Goal: Task Accomplishment & Management: Manage account settings

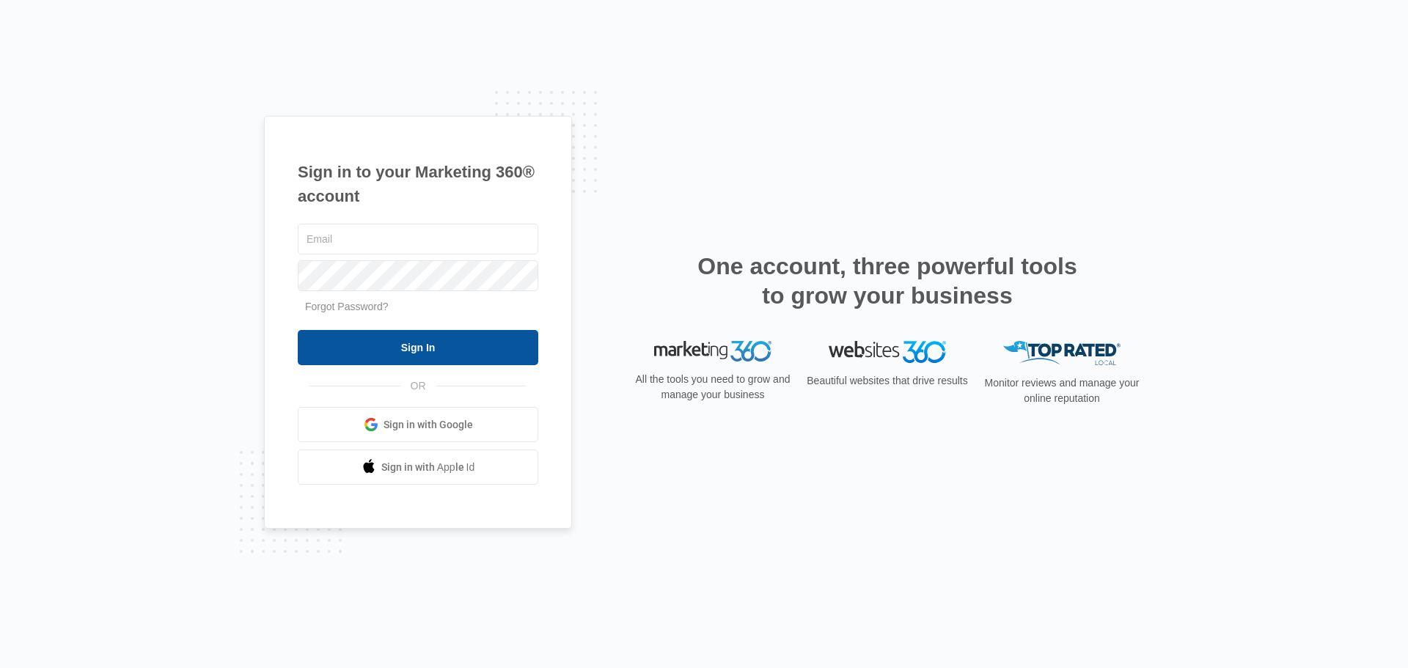
type input "[EMAIL_ADDRESS][DOMAIN_NAME]"
click at [439, 349] on input "Sign In" at bounding box center [418, 347] width 241 height 35
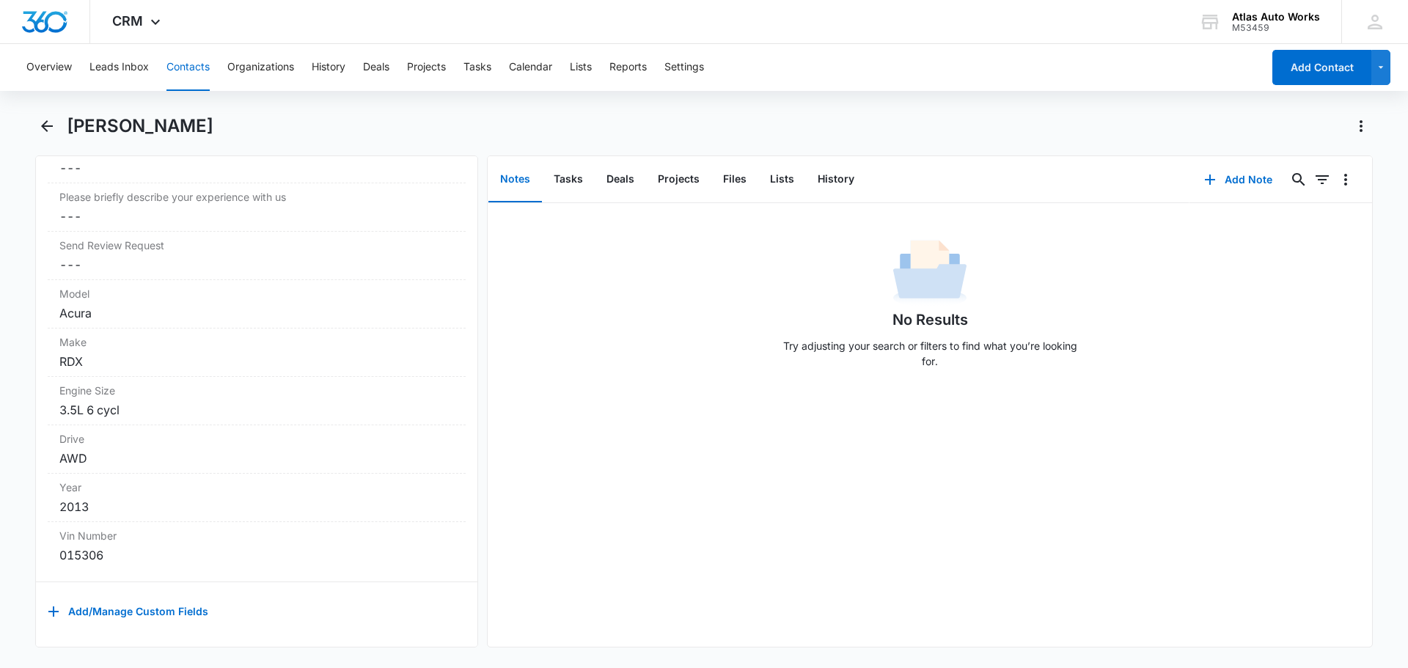
scroll to position [1717, 0]
click at [570, 181] on button "Tasks" at bounding box center [568, 179] width 53 height 45
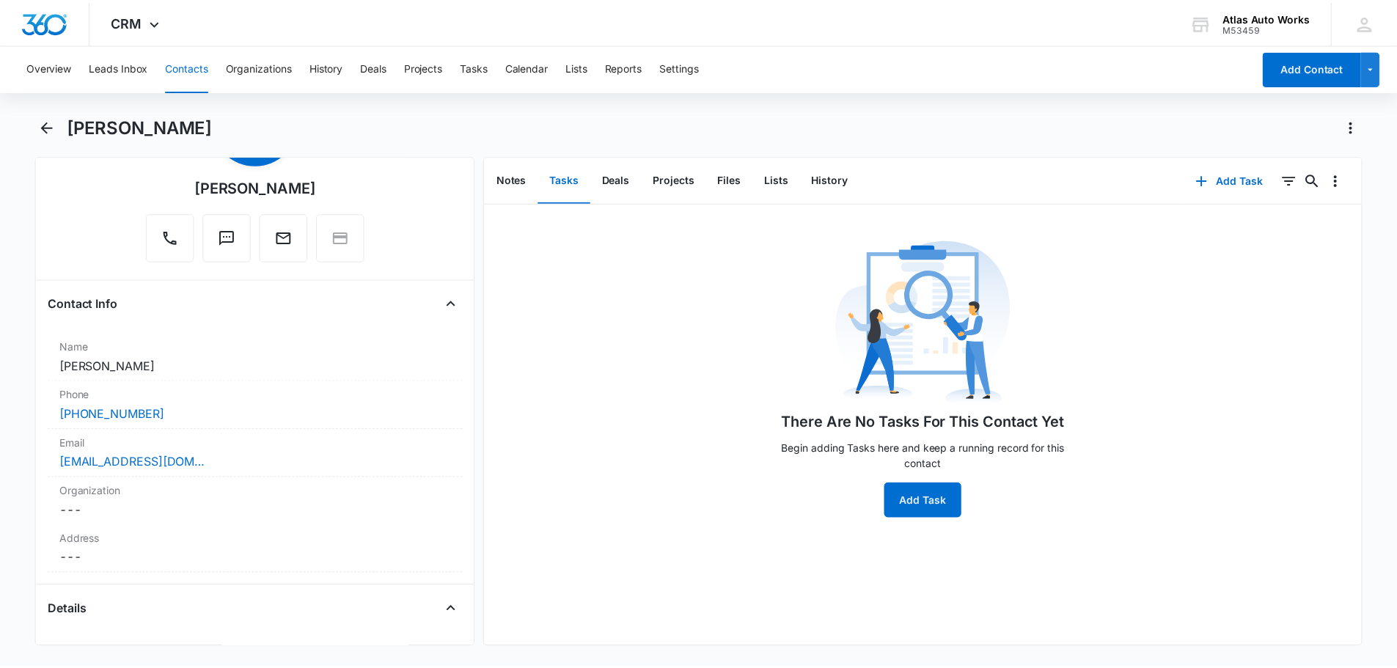
scroll to position [103, 0]
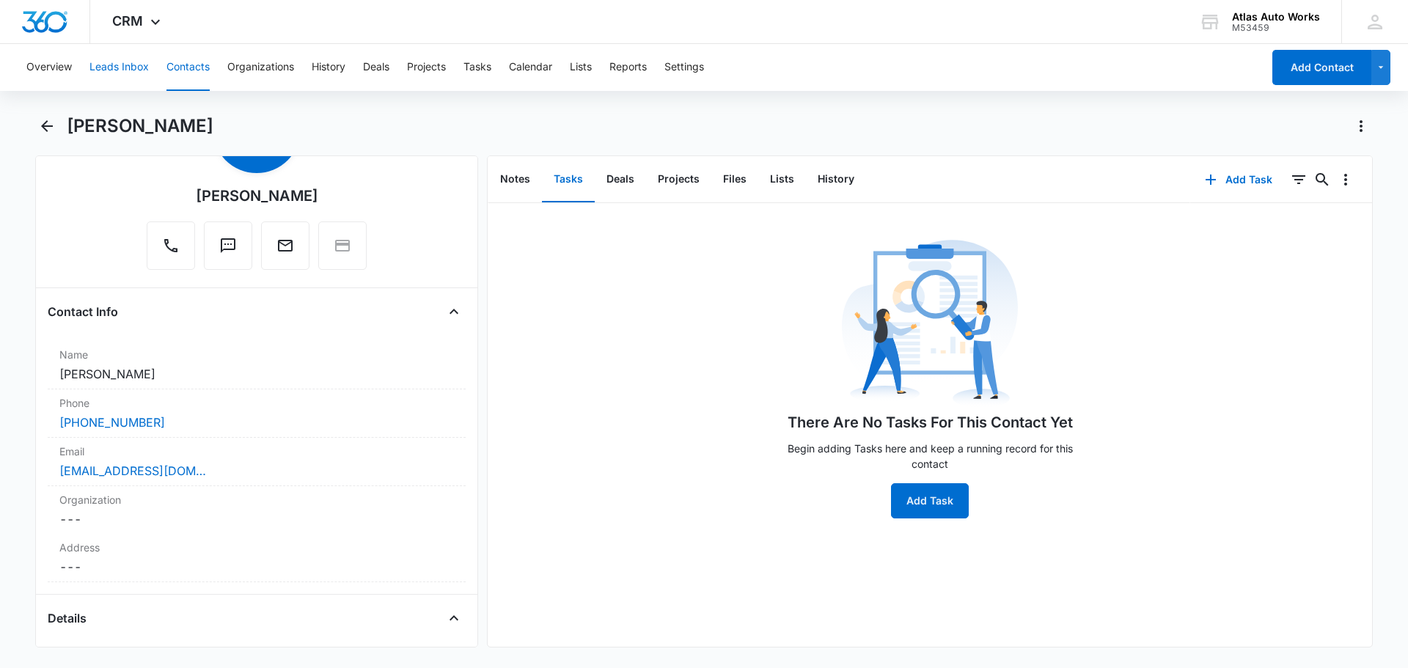
click at [131, 63] on button "Leads Inbox" at bounding box center [118, 67] width 59 height 47
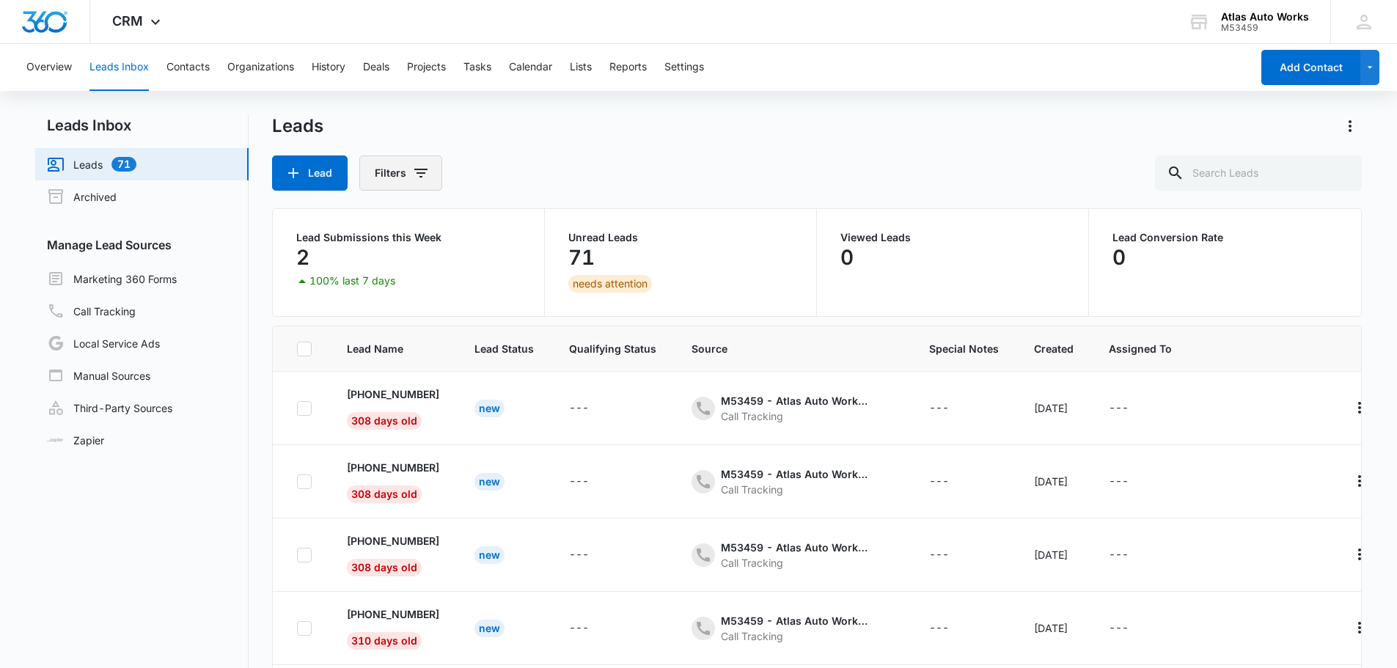
click at [429, 173] on button "Filters" at bounding box center [400, 172] width 83 height 35
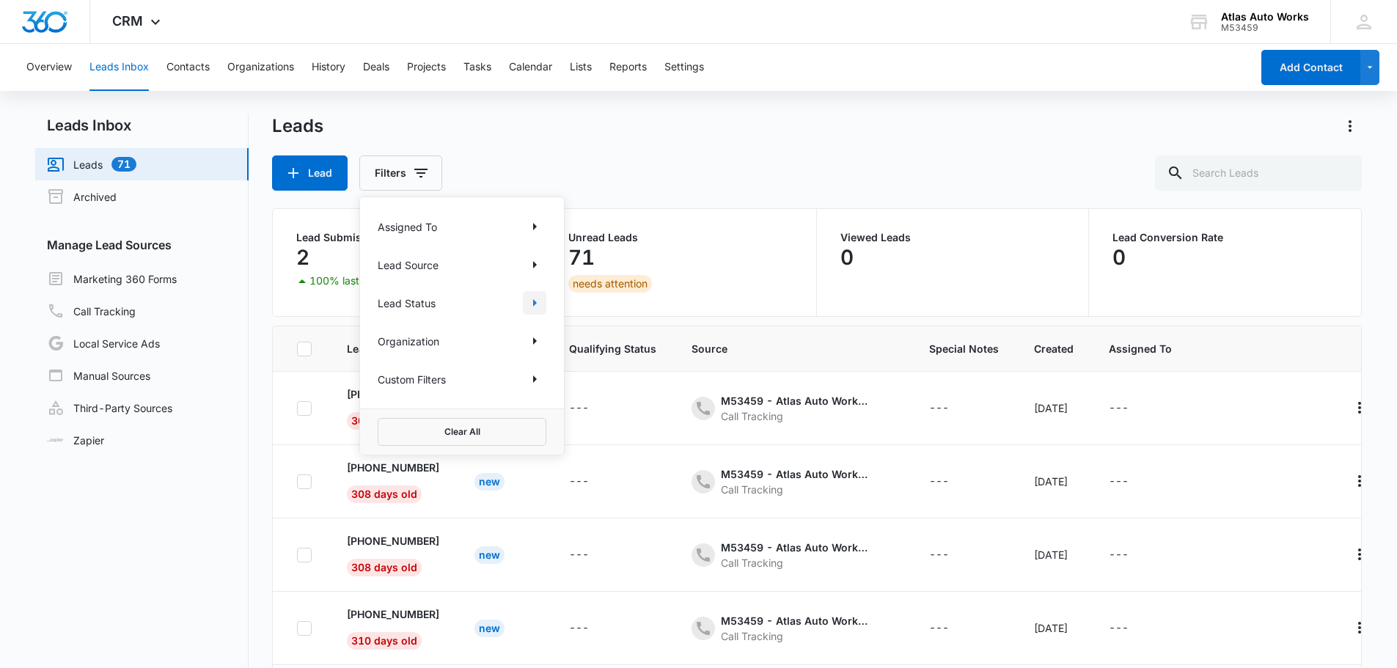
click at [532, 304] on icon "Show Lead Status filters" at bounding box center [535, 303] width 18 height 18
click at [388, 323] on icon at bounding box center [385, 325] width 9 height 7
click at [378, 325] on input "New" at bounding box center [378, 325] width 1 height 1
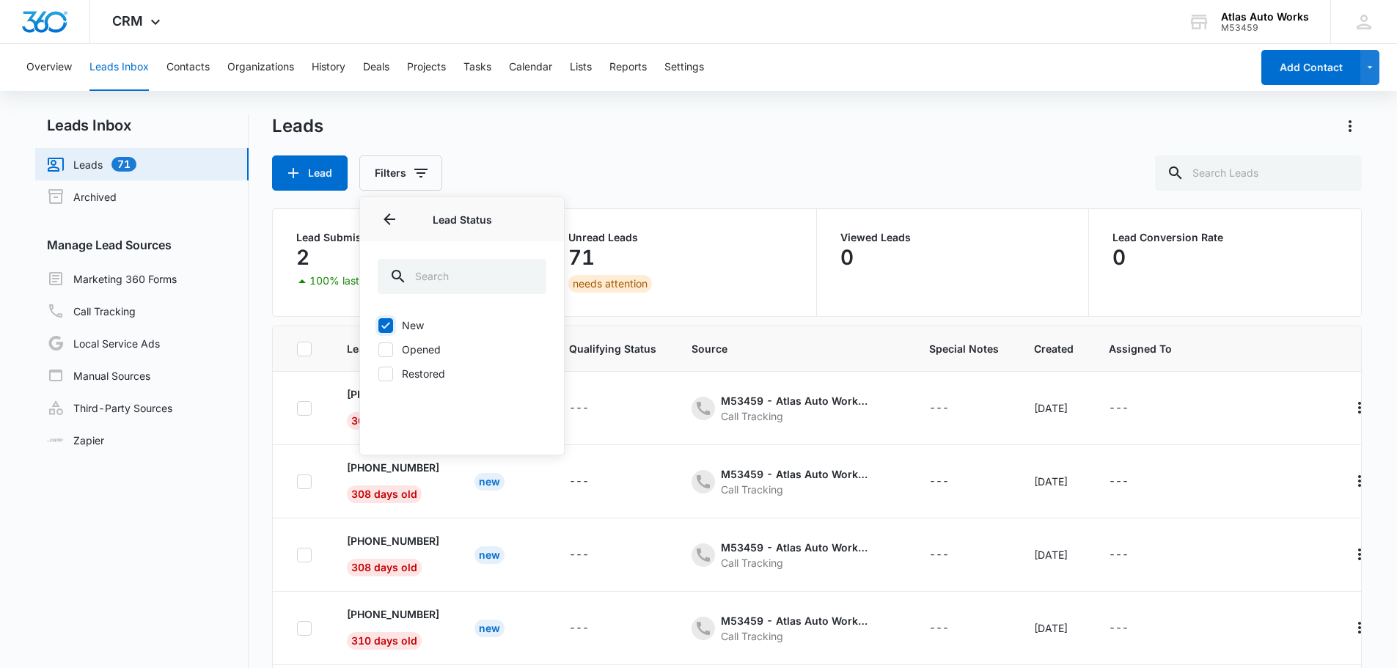
checkbox input "true"
click at [668, 154] on div "Leads Actions Lead Filters (1) Assigned To Lead Source Lead Status 1 Lead Statu…" at bounding box center [817, 152] width 1090 height 76
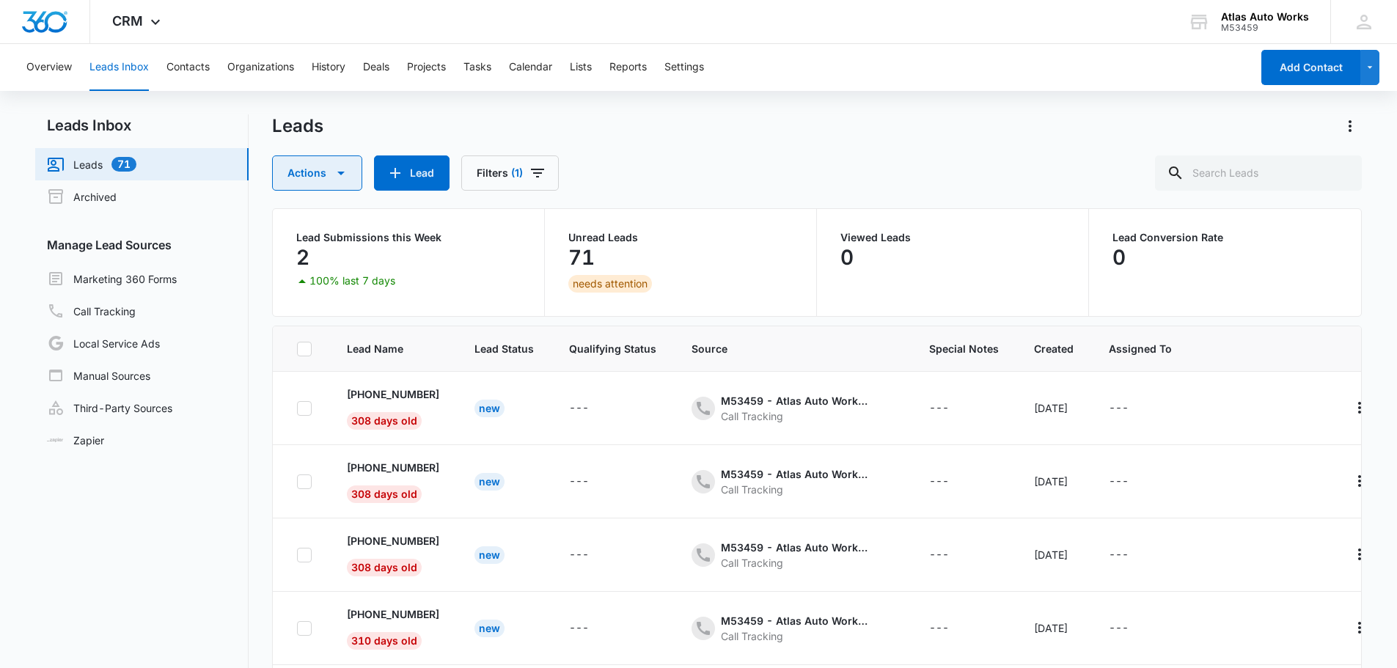
click at [351, 182] on button "Actions" at bounding box center [317, 172] width 90 height 35
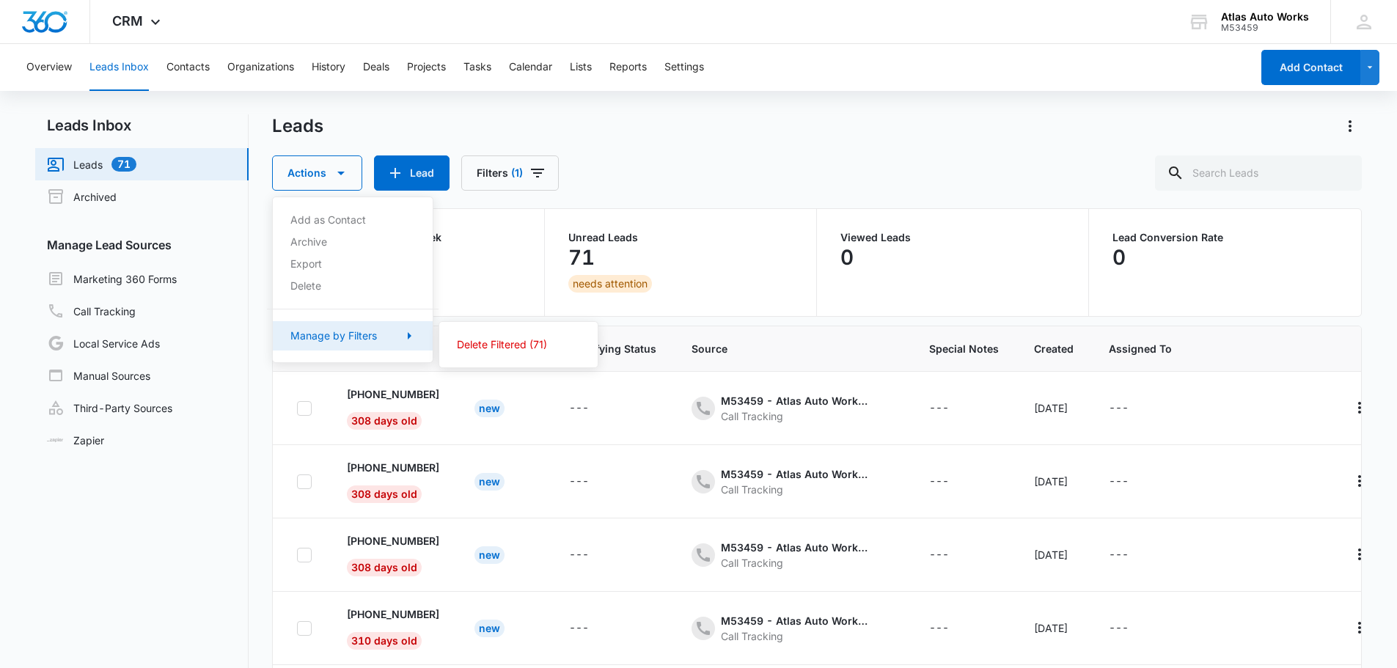
click at [400, 338] on icon "button" at bounding box center [409, 336] width 18 height 18
click at [406, 339] on icon "button" at bounding box center [409, 336] width 18 height 18
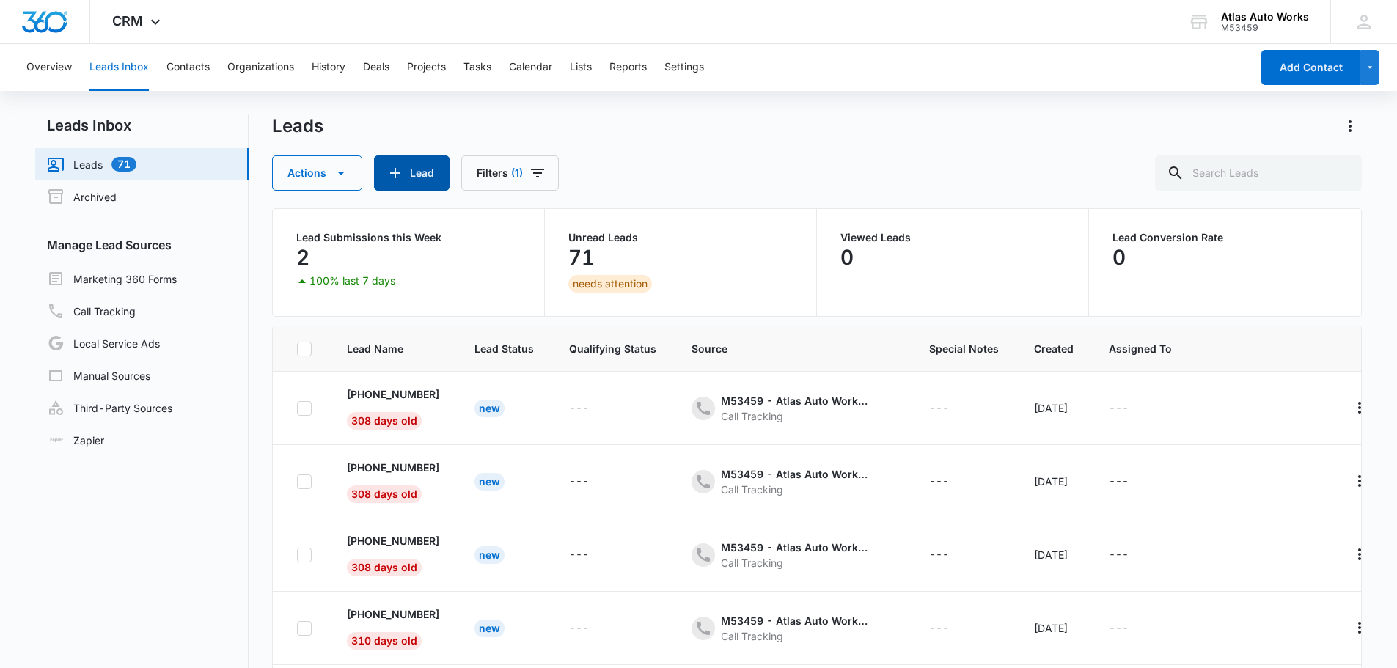
click at [431, 173] on button "Lead" at bounding box center [412, 172] width 76 height 35
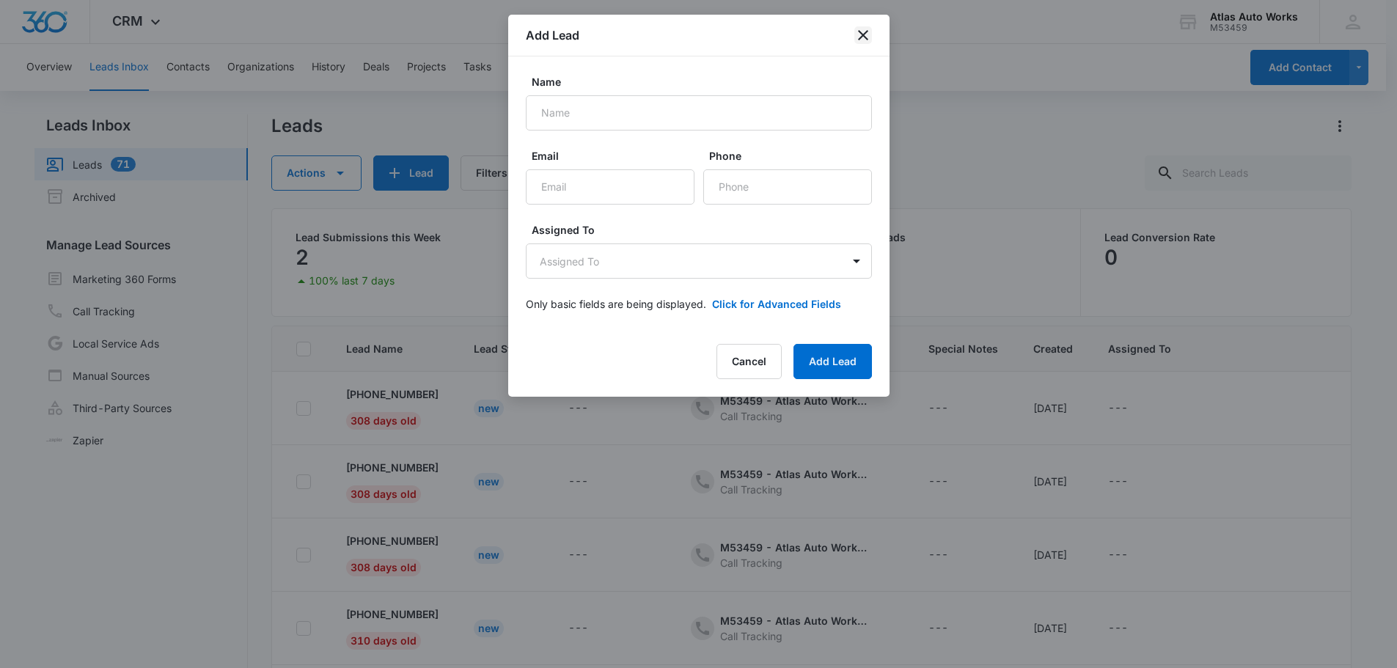
click at [864, 33] on icon "close" at bounding box center [863, 35] width 18 height 18
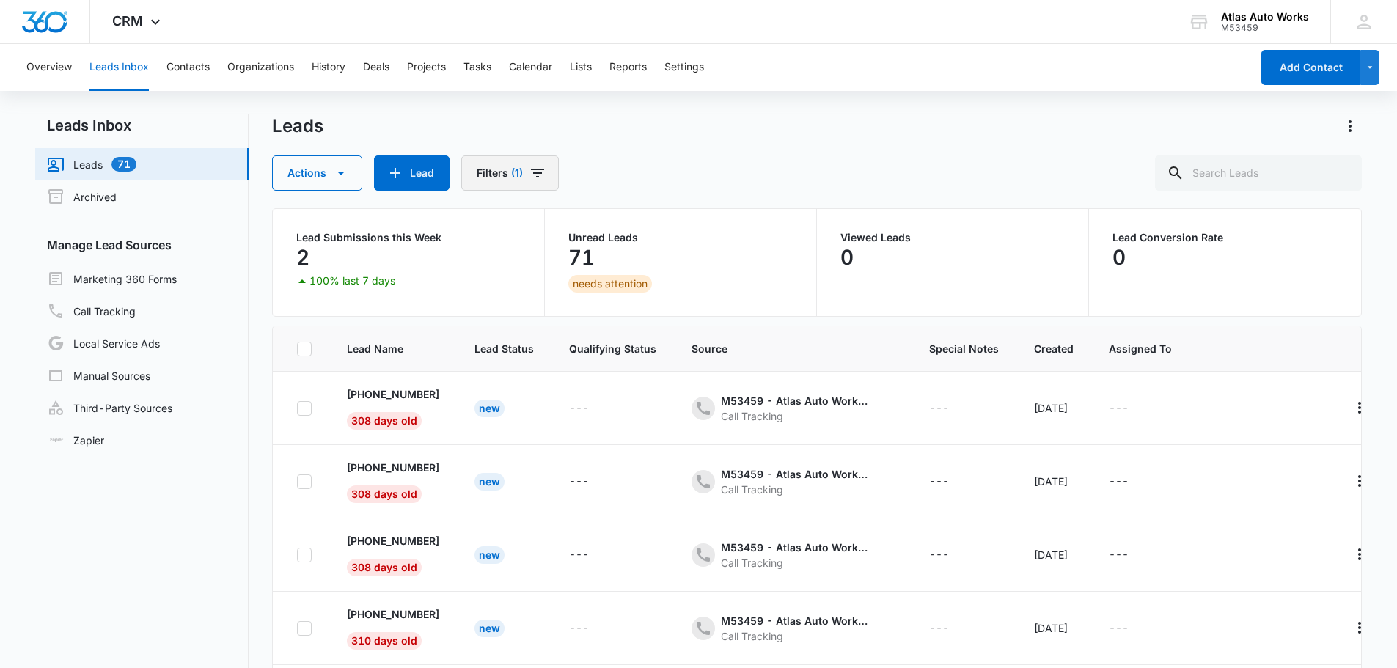
click at [540, 176] on icon "Filters" at bounding box center [538, 173] width 18 height 18
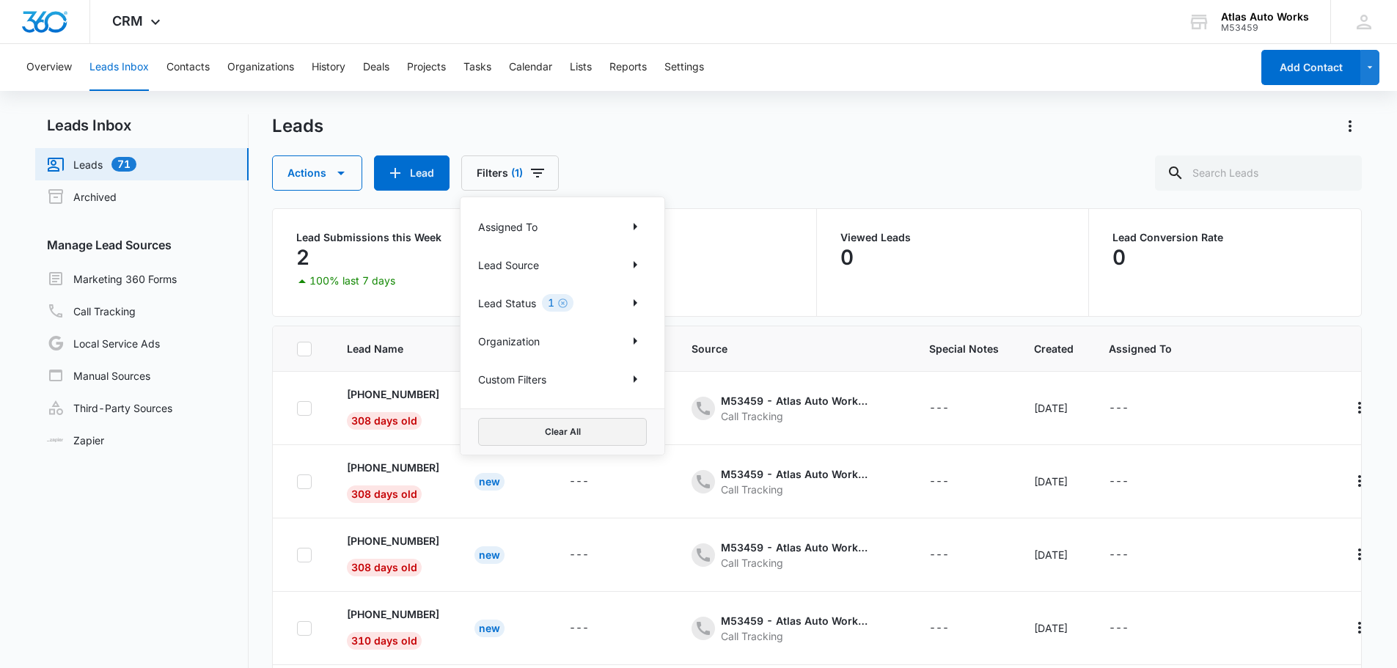
click at [564, 442] on button "Clear All" at bounding box center [562, 432] width 169 height 28
click at [334, 188] on button "Lead" at bounding box center [310, 172] width 76 height 35
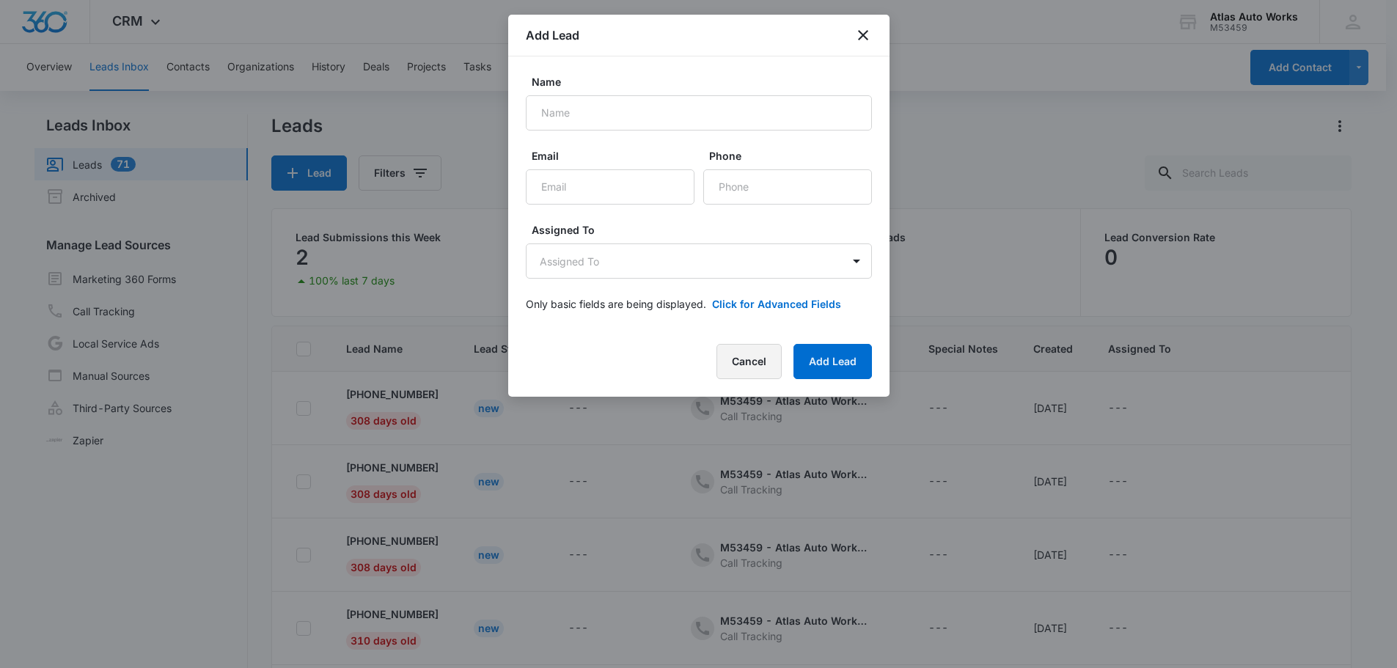
click at [763, 373] on button "Cancel" at bounding box center [748, 361] width 65 height 35
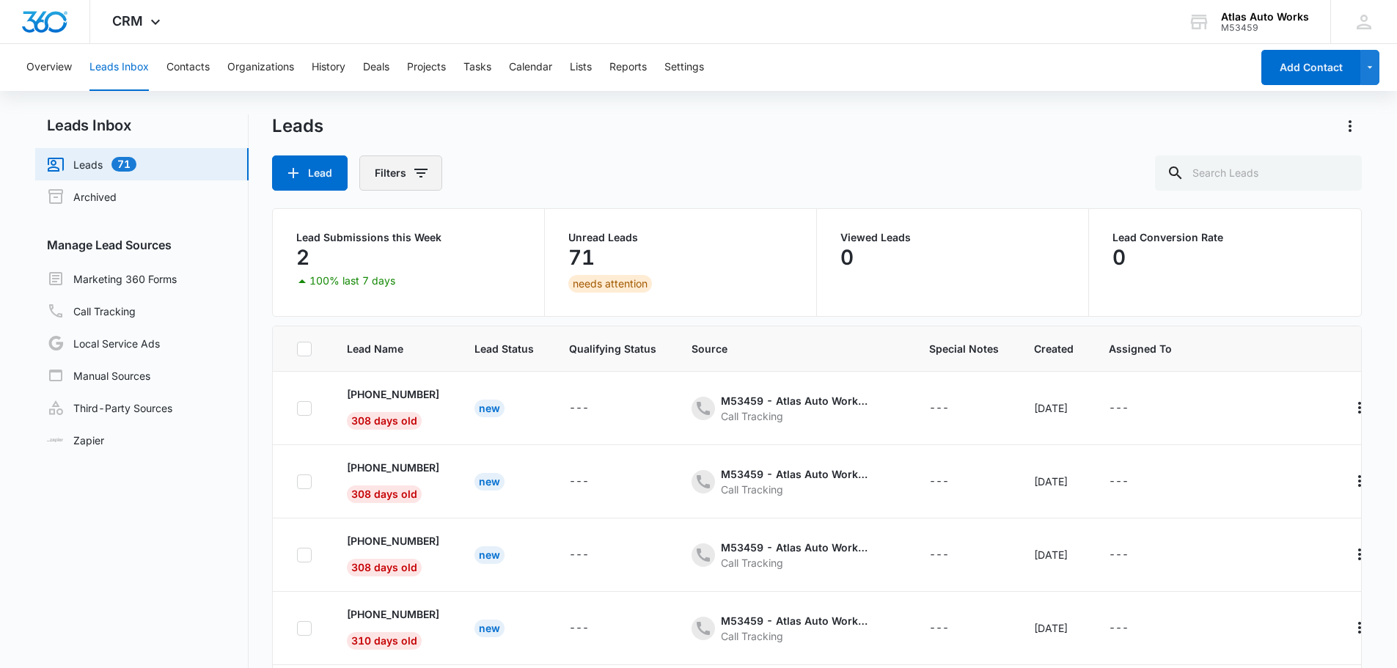
click at [403, 177] on button "Filters" at bounding box center [400, 172] width 83 height 35
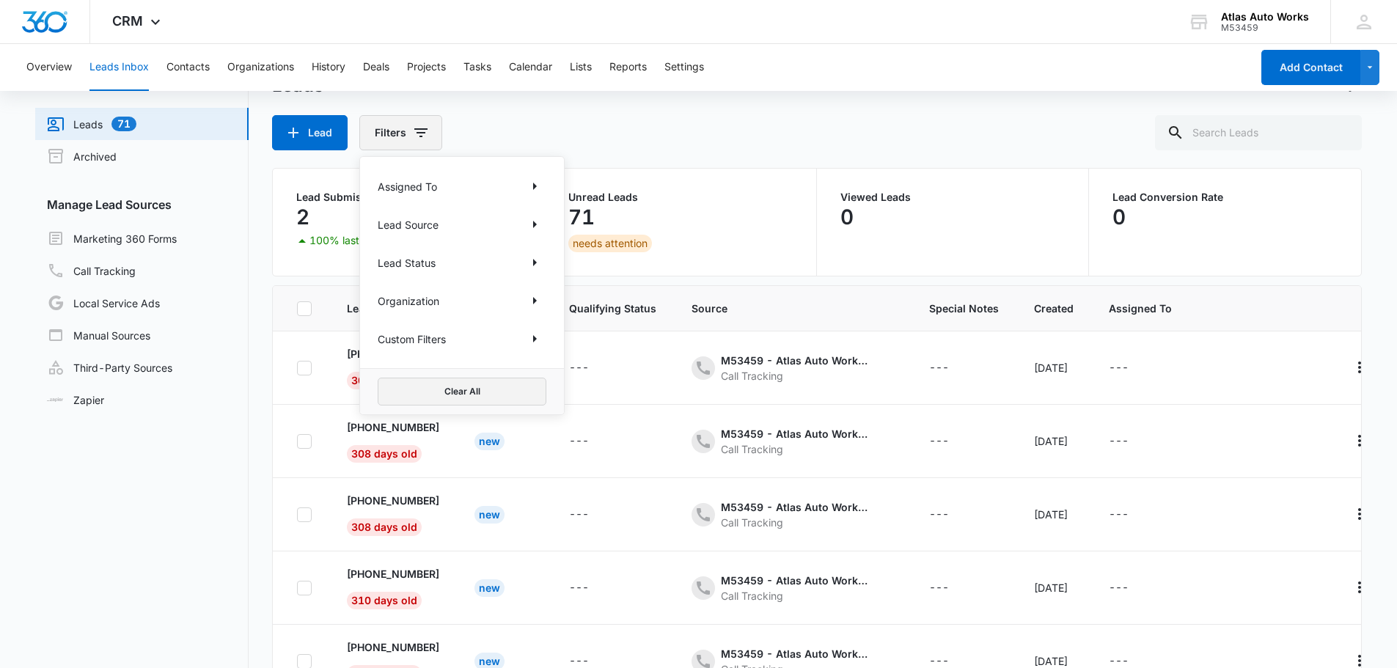
scroll to position [73, 0]
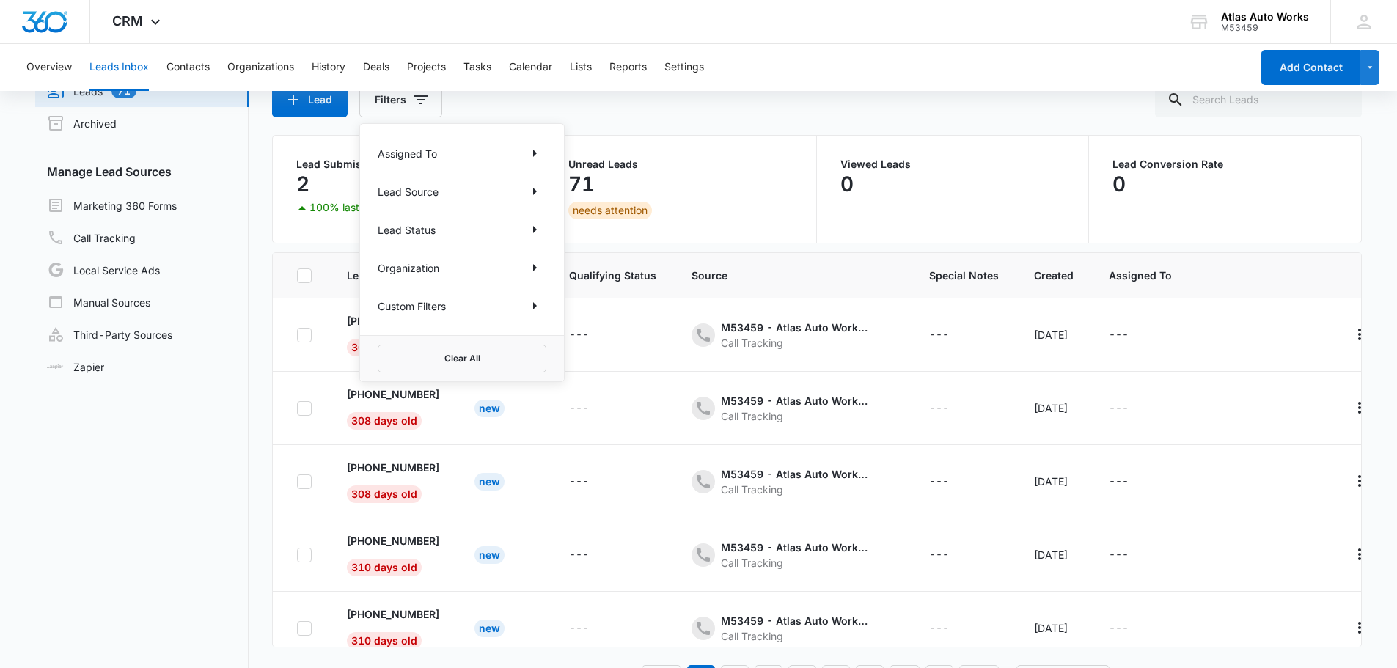
click at [689, 156] on div "Unread Leads 71 needs attention" at bounding box center [681, 189] width 272 height 107
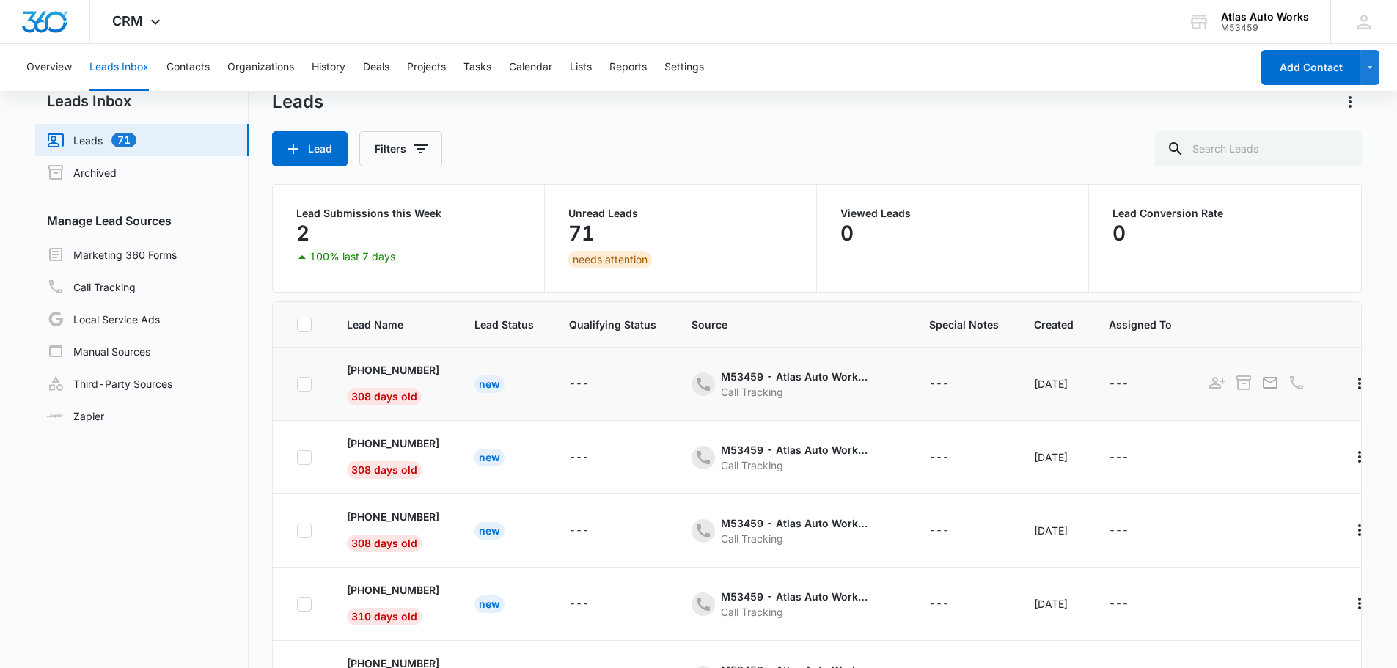
scroll to position [0, 0]
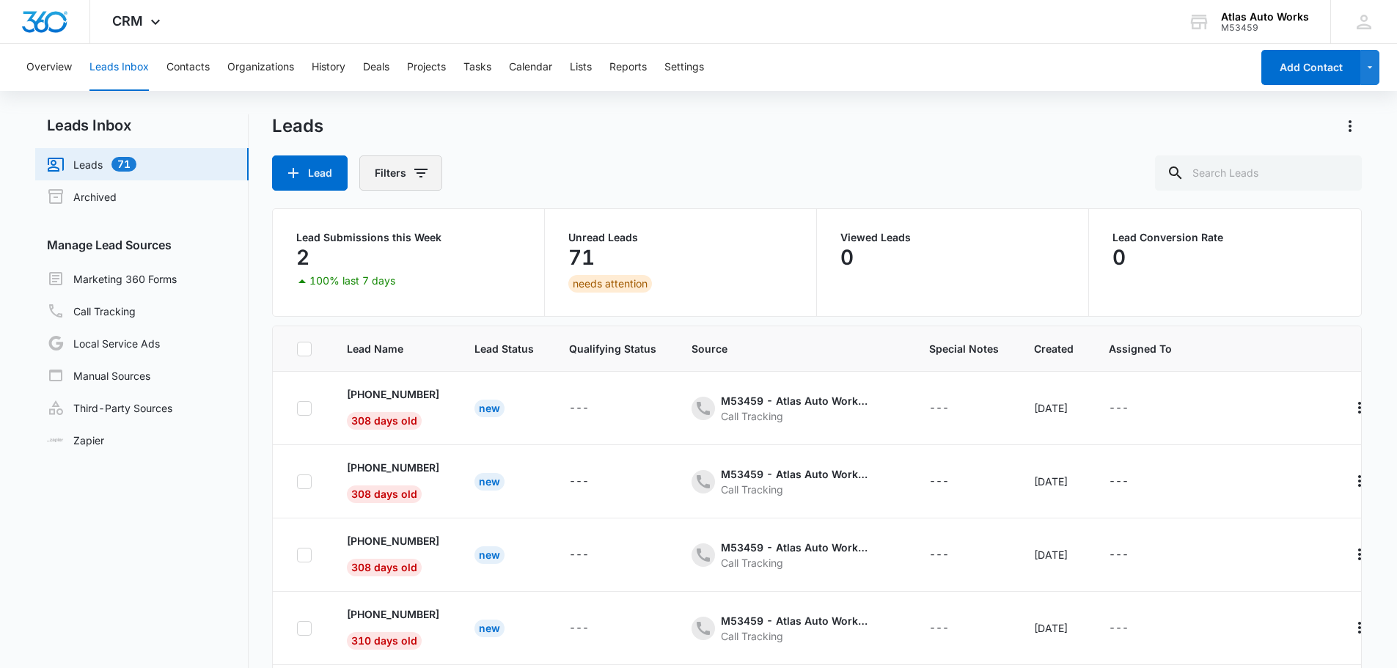
click at [421, 177] on icon "Filters" at bounding box center [420, 173] width 13 height 9
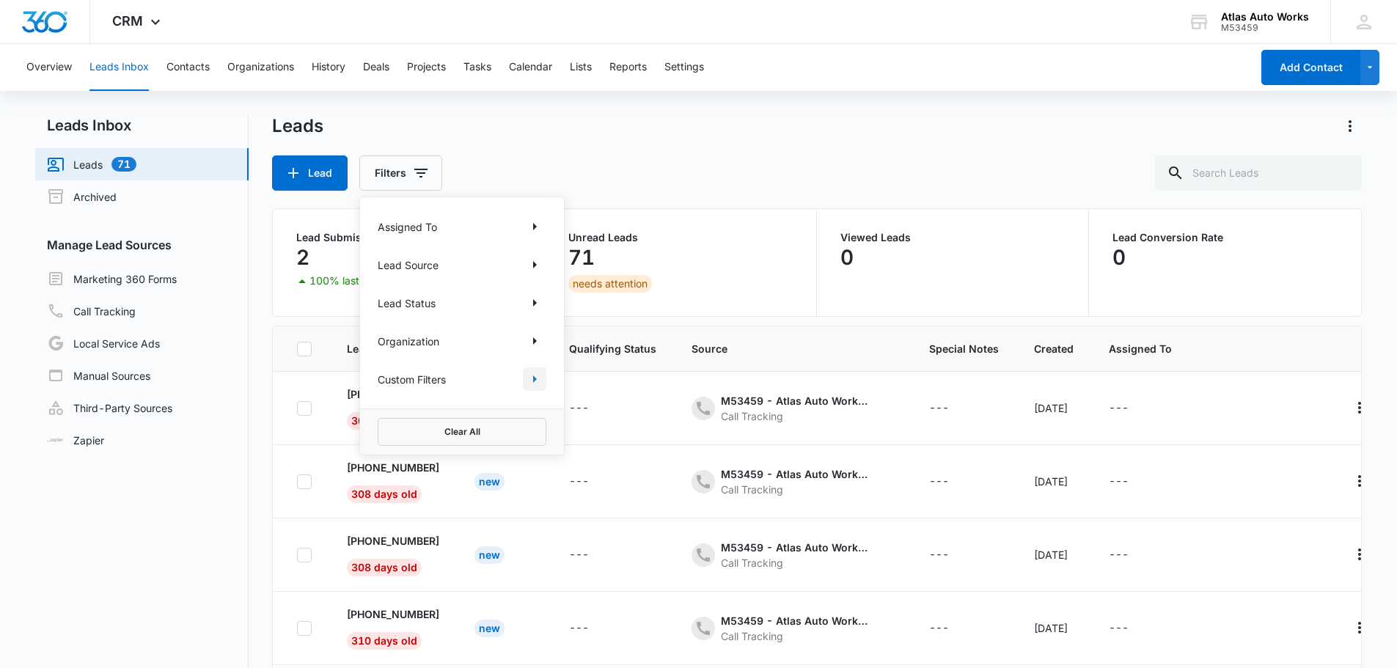
click at [535, 382] on icon "Show Custom Filters filters" at bounding box center [535, 379] width 18 height 18
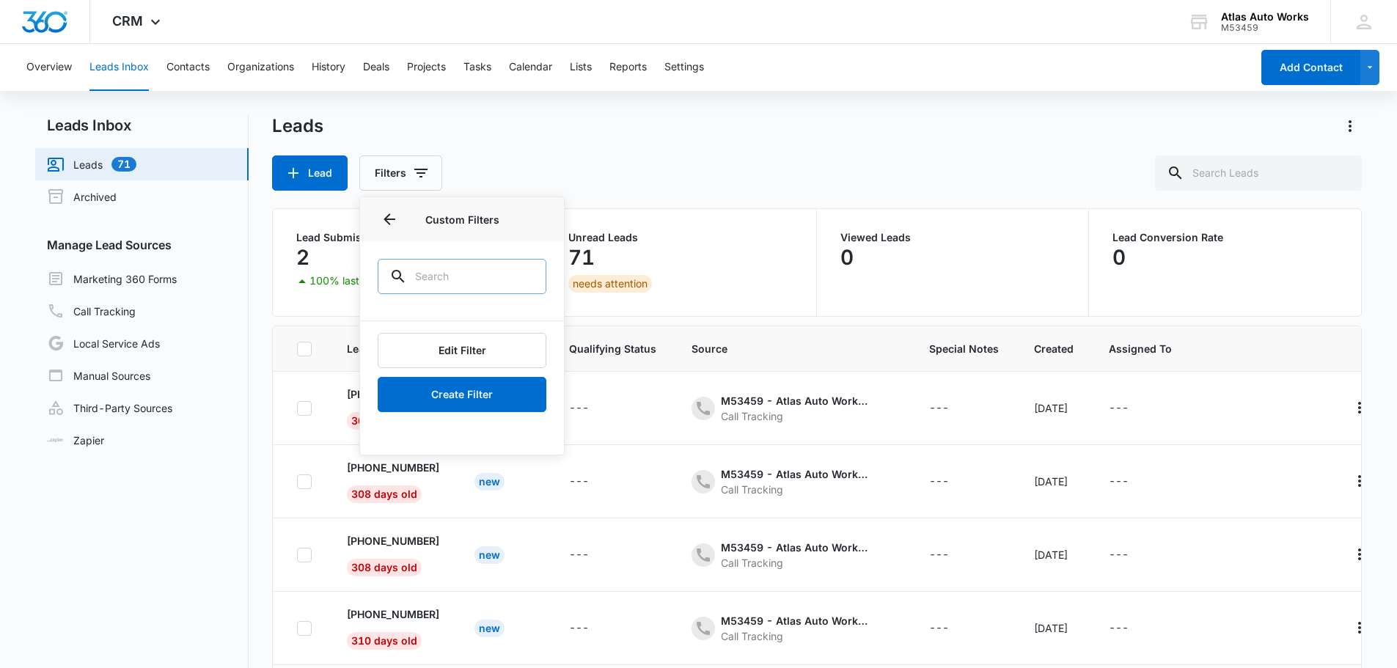
click at [452, 279] on input "text" at bounding box center [462, 276] width 169 height 35
type input "Created"
click at [461, 351] on button "Edit Filter" at bounding box center [462, 350] width 169 height 35
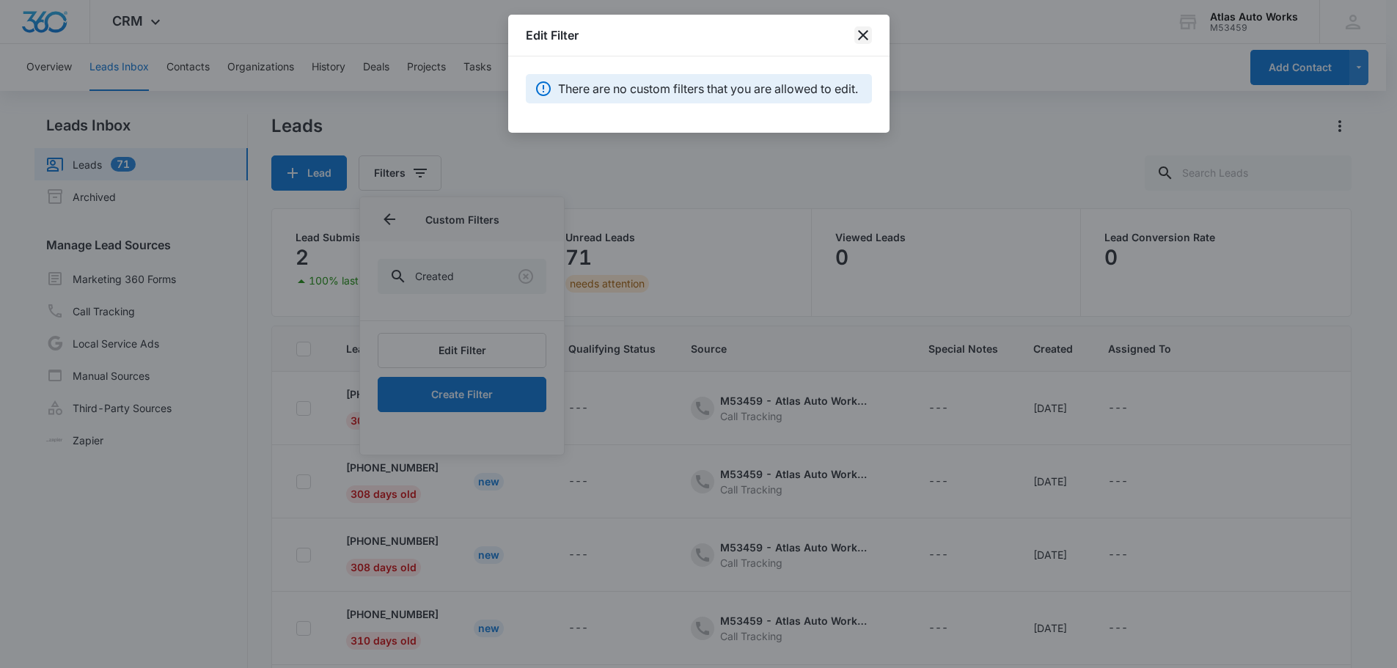
click at [862, 28] on icon "close" at bounding box center [863, 35] width 18 height 18
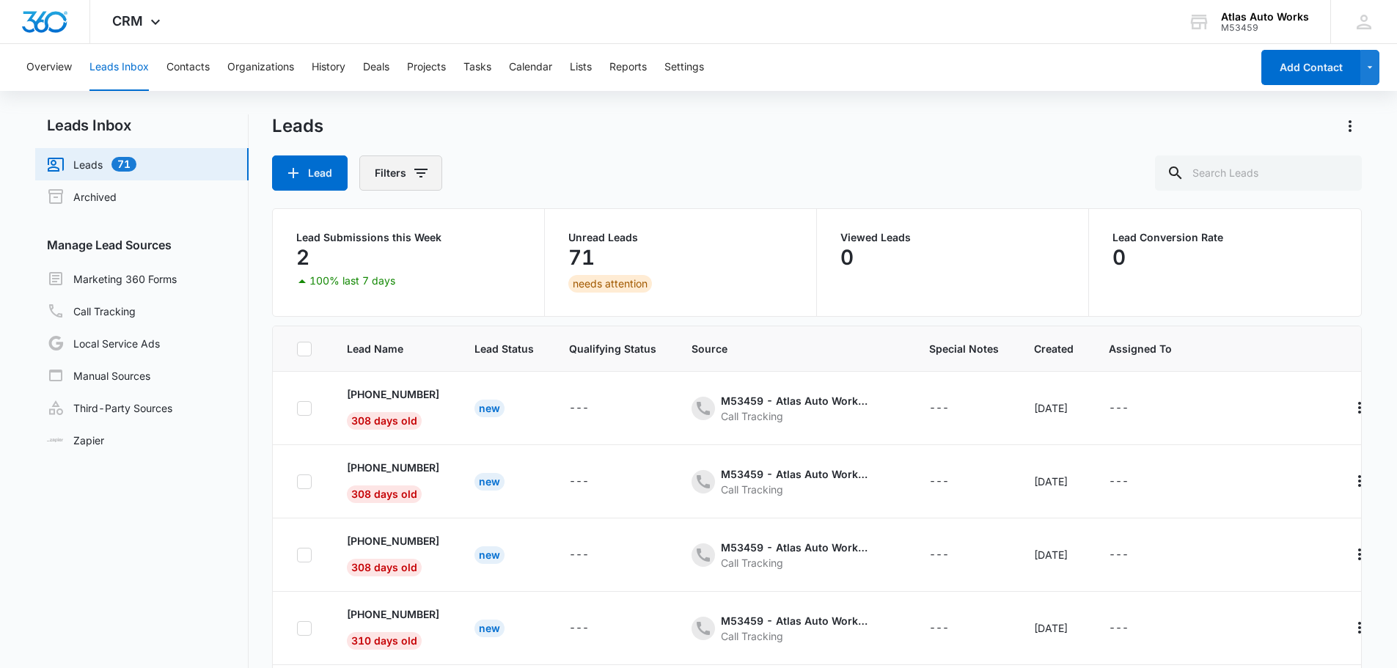
click at [414, 177] on icon "Filters" at bounding box center [421, 173] width 18 height 18
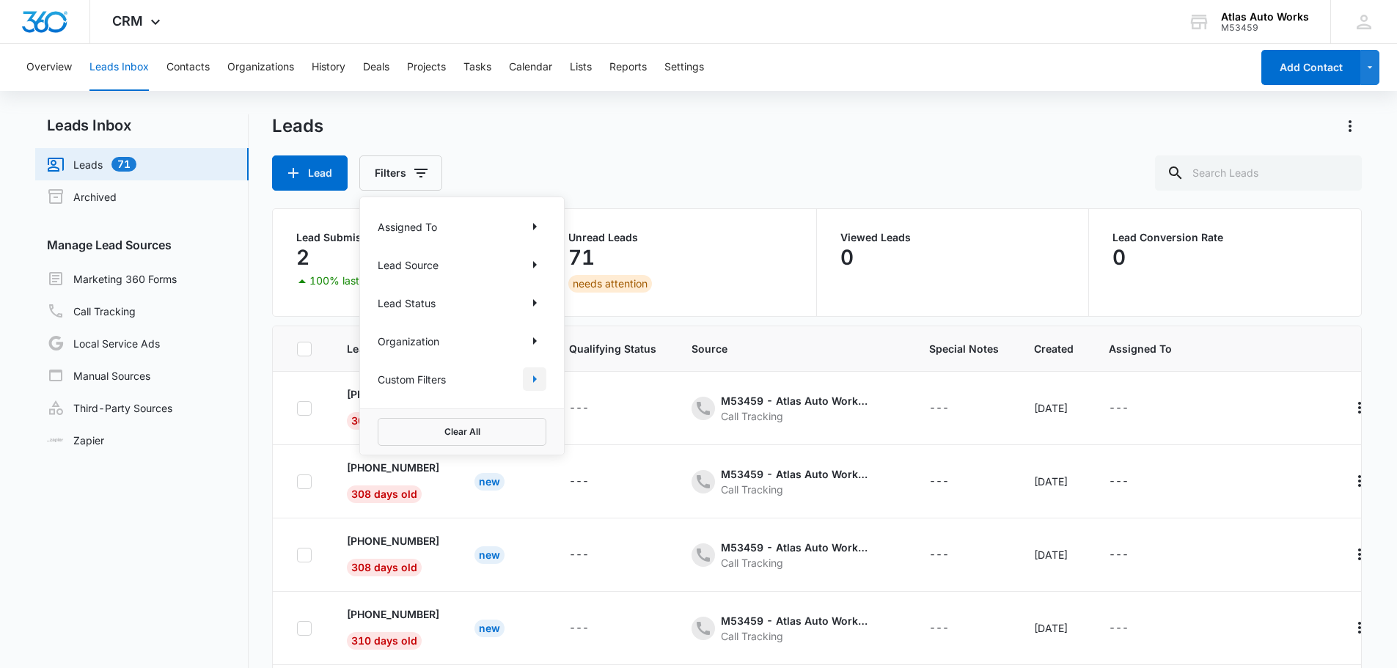
click at [532, 381] on icon "Show Custom Filters filters" at bounding box center [535, 379] width 18 height 18
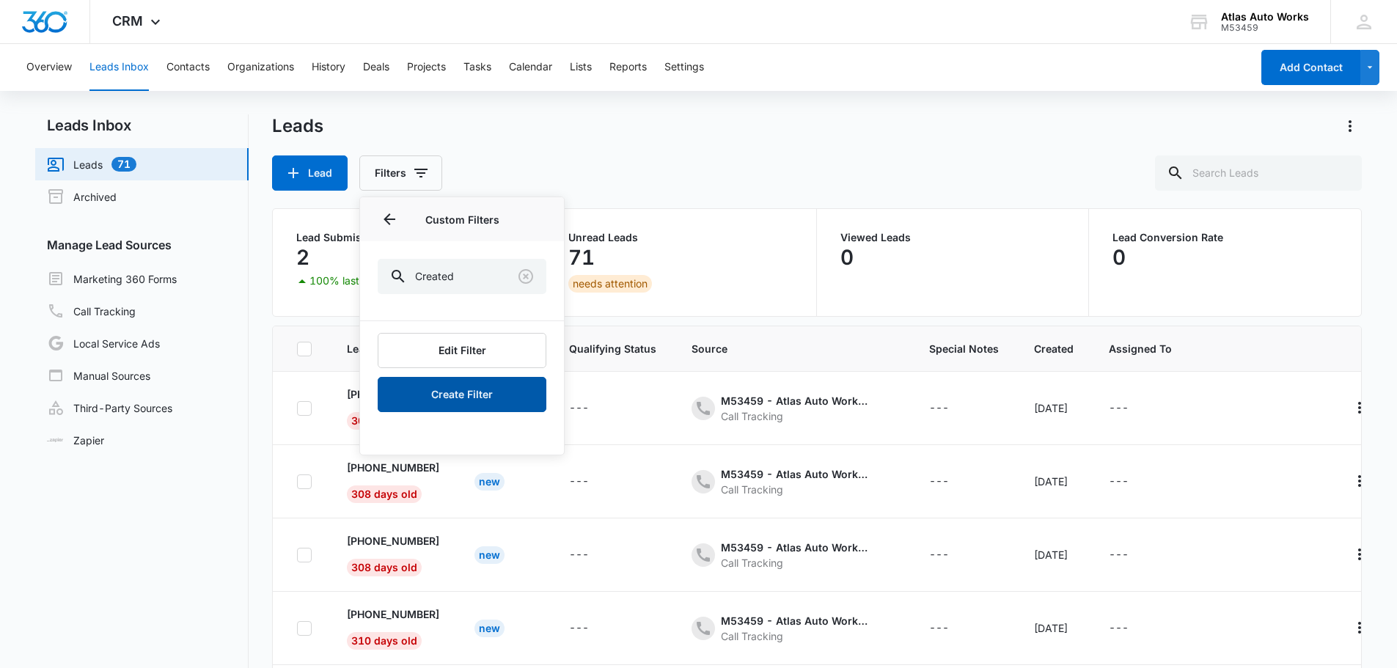
click at [454, 395] on button "Create Filter" at bounding box center [462, 394] width 169 height 35
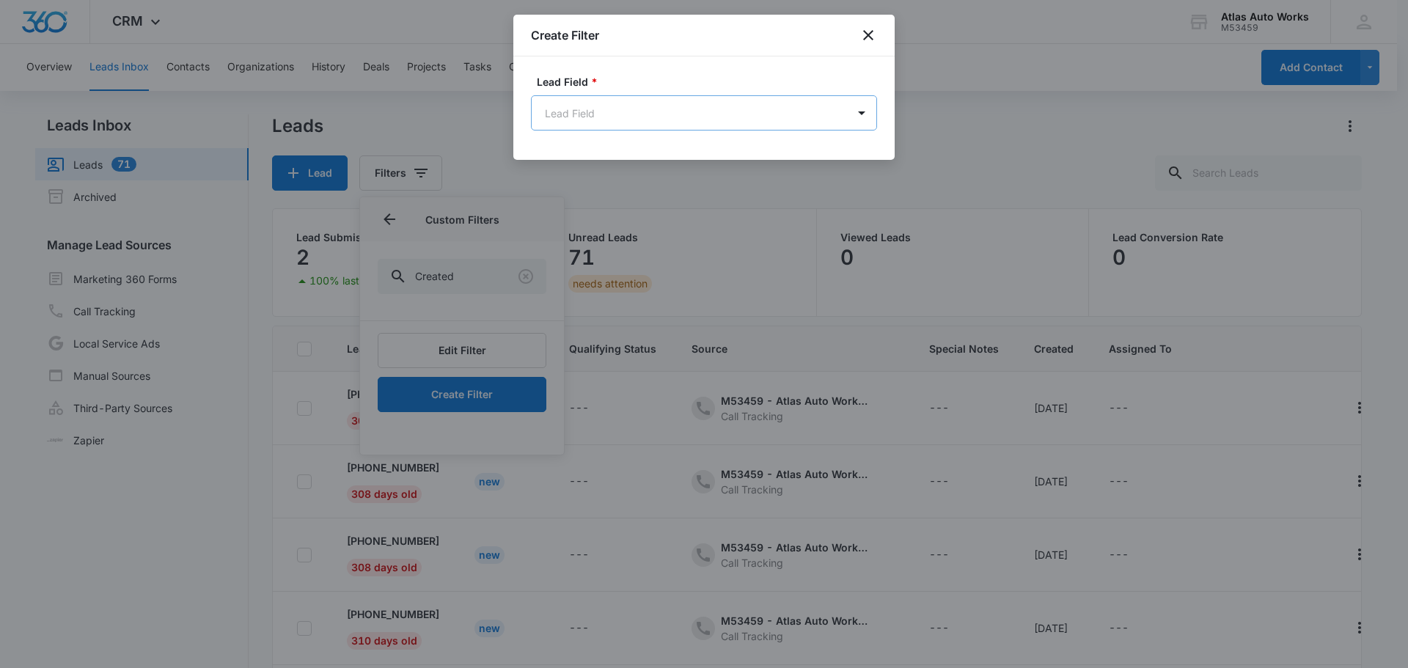
click at [682, 116] on body "CRM Apps Reputation Websites Forms CRM Email Social Payments POS Content Ads In…" at bounding box center [704, 392] width 1408 height 784
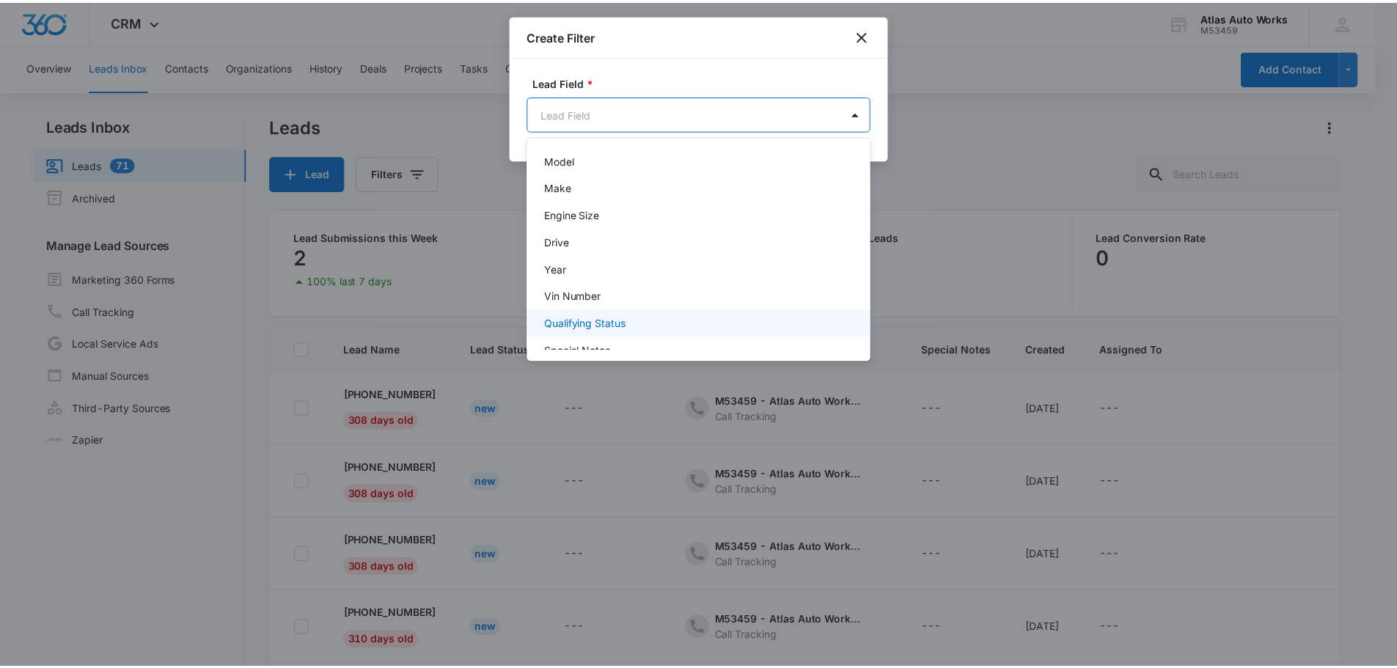
scroll to position [782, 0]
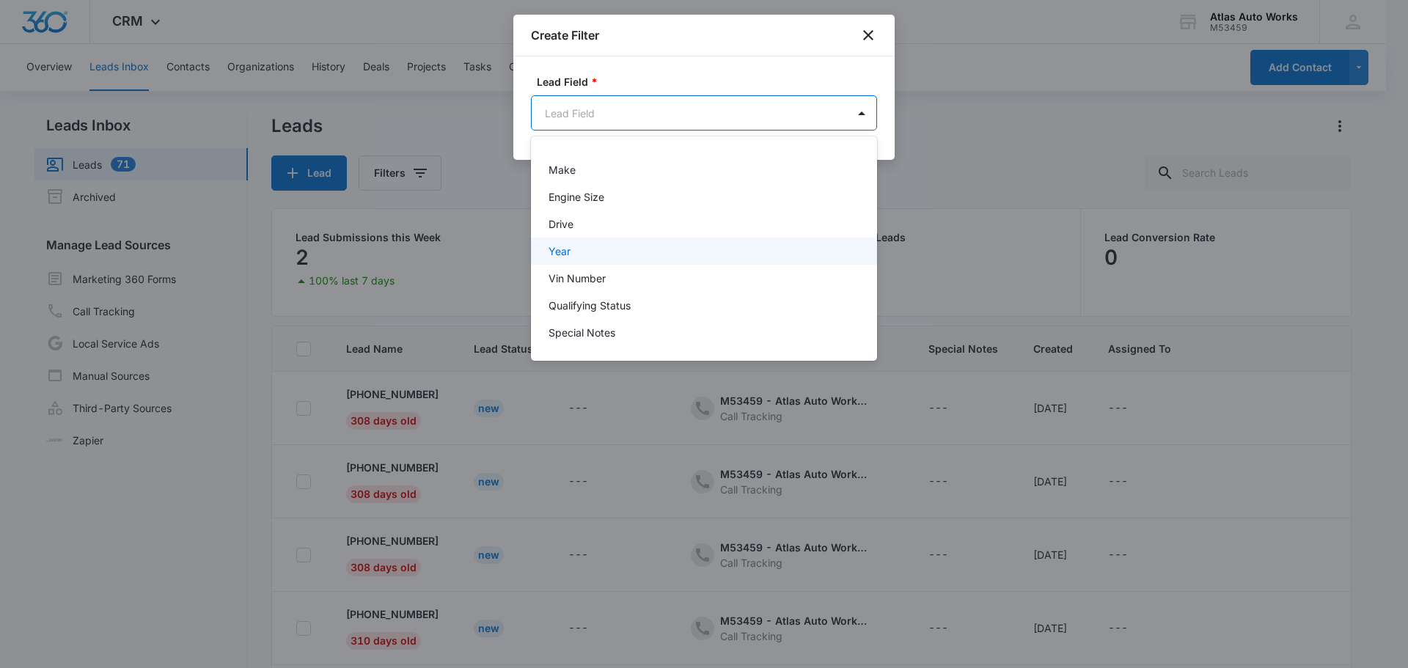
click at [870, 34] on div at bounding box center [704, 334] width 1408 height 668
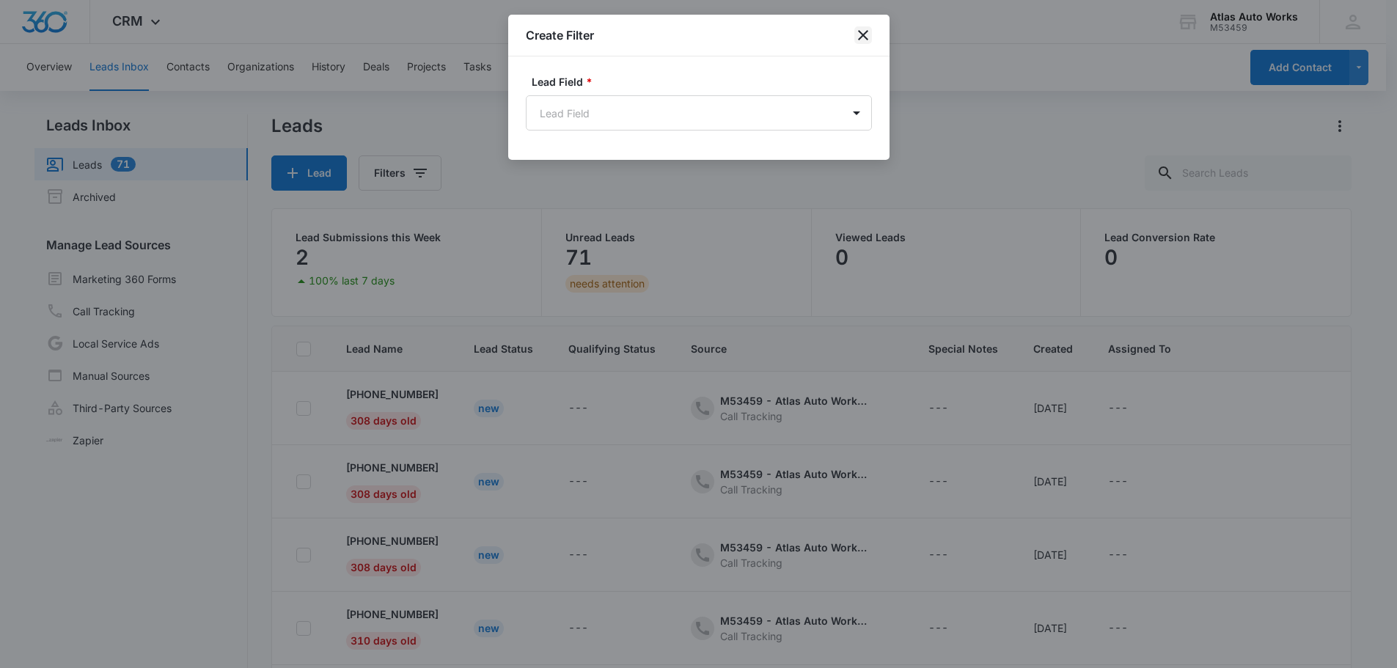
click at [867, 33] on icon "close" at bounding box center [863, 35] width 18 height 18
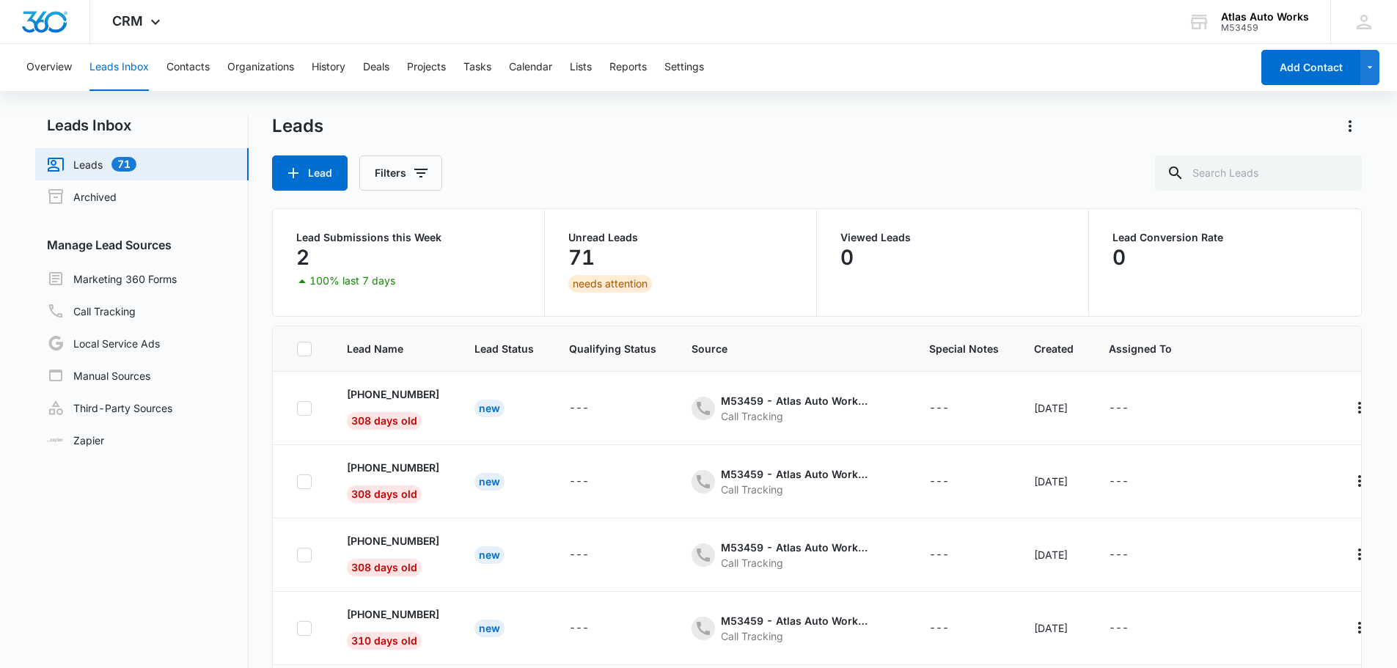
click at [1055, 351] on span "Created" at bounding box center [1054, 348] width 40 height 15
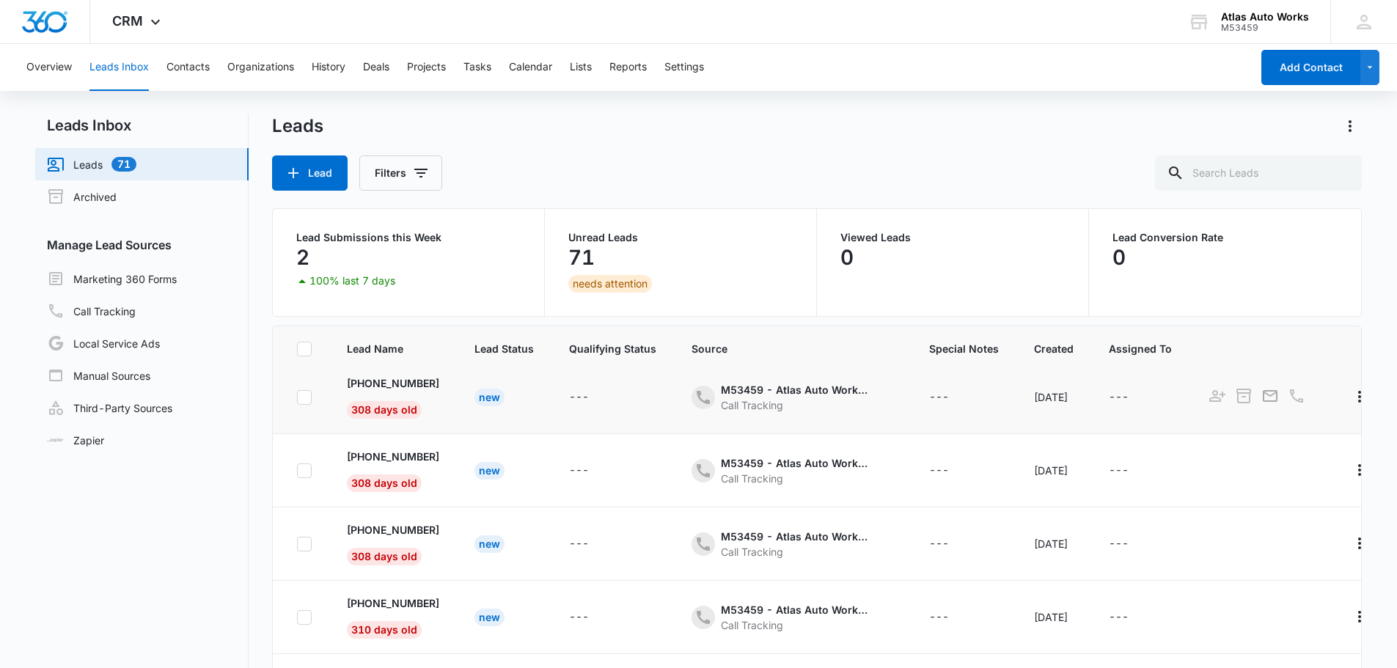
scroll to position [0, 0]
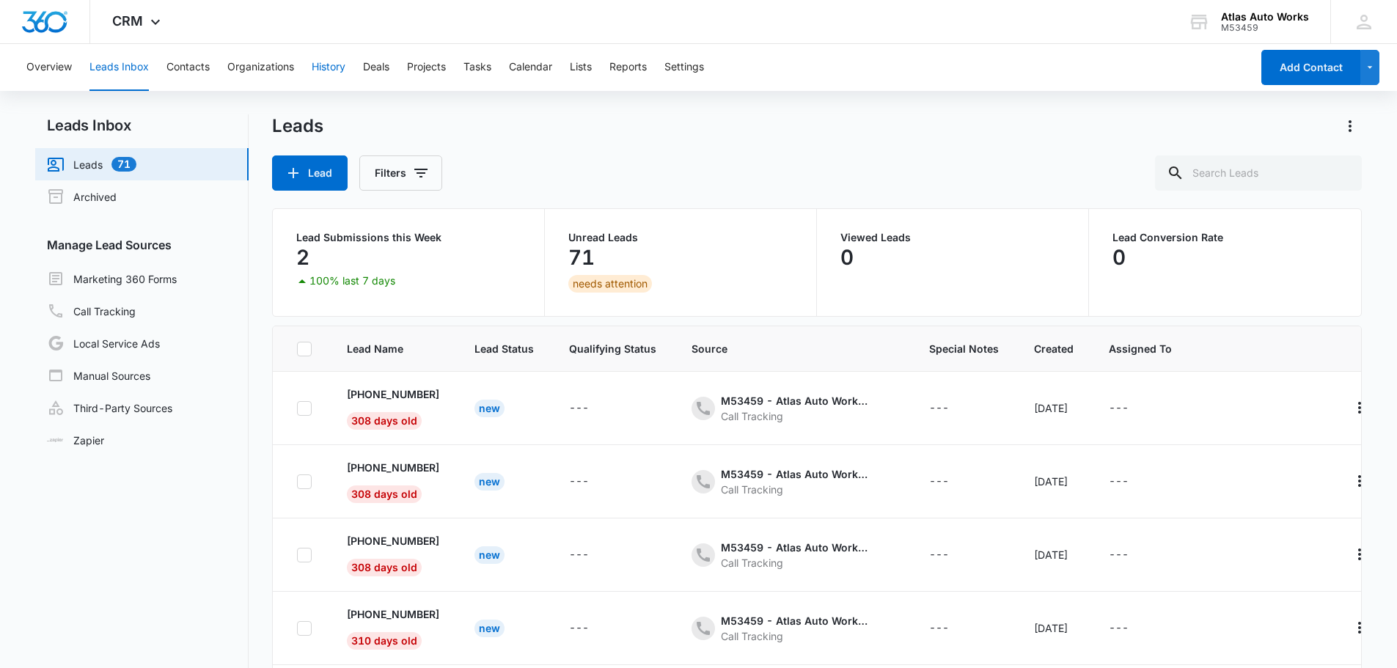
click at [323, 65] on button "History" at bounding box center [329, 67] width 34 height 47
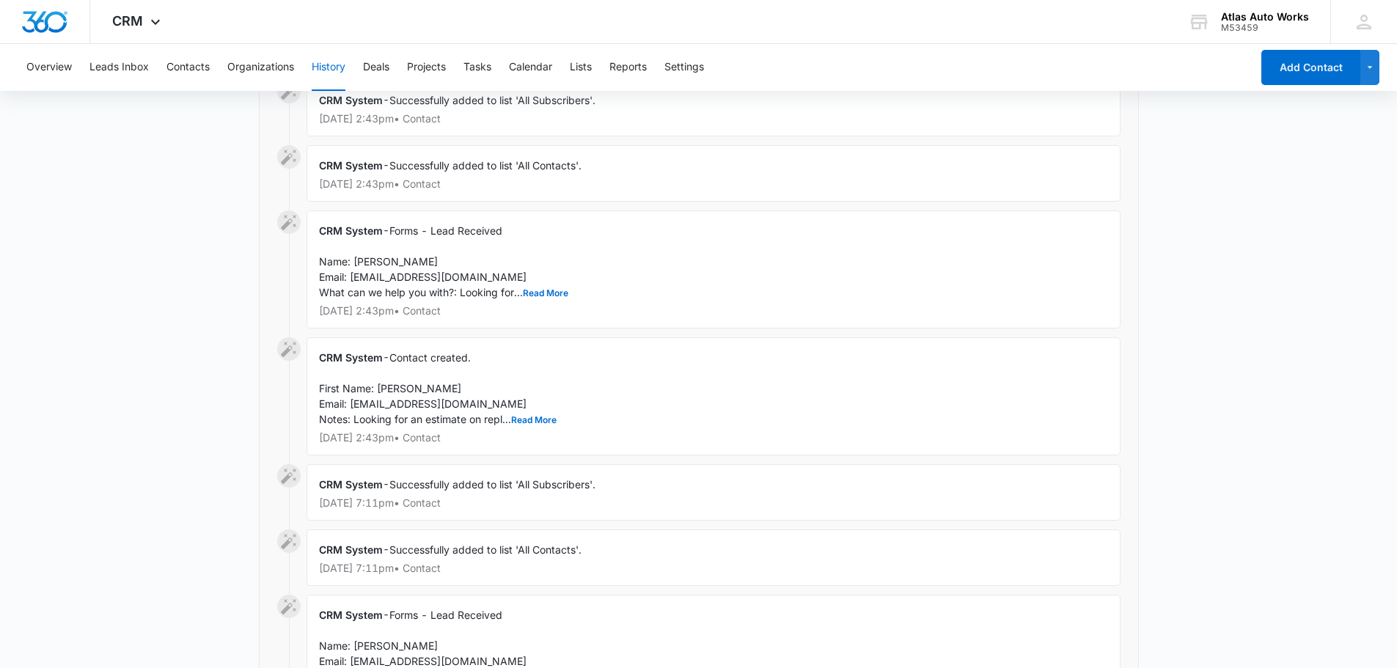
scroll to position [660, 0]
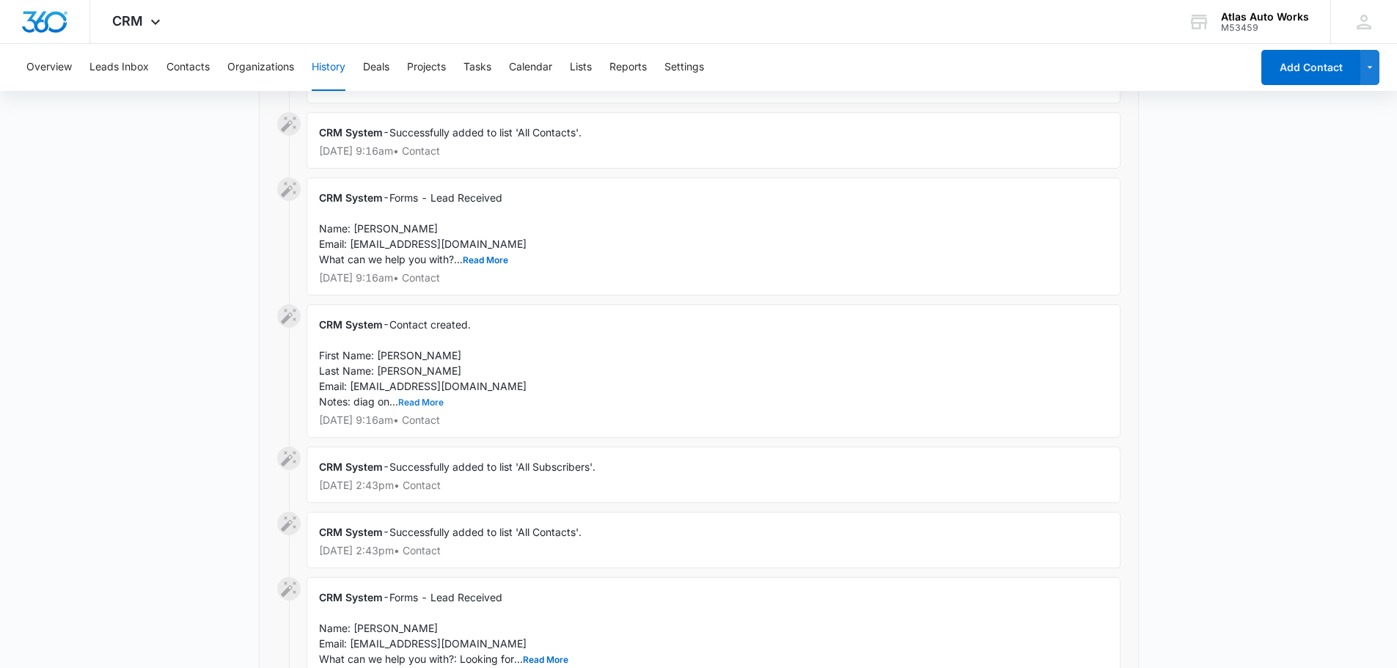
click at [421, 400] on button "Read More" at bounding box center [420, 402] width 45 height 9
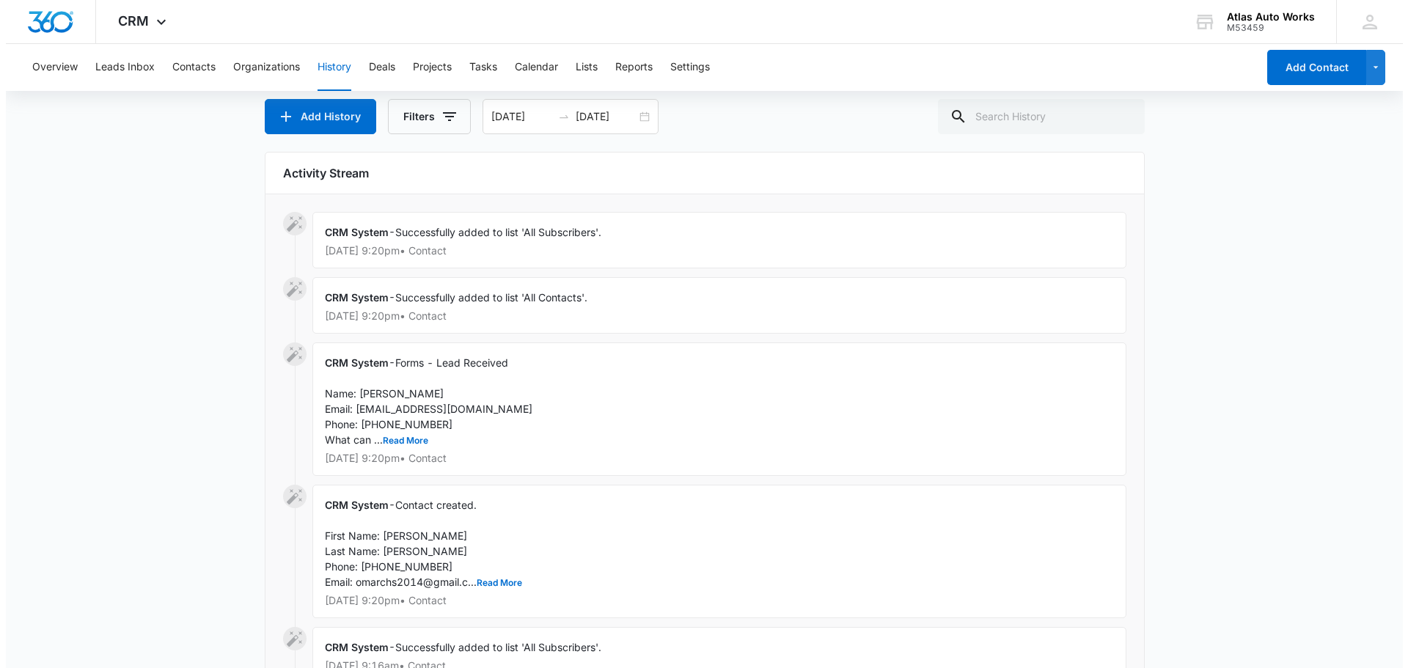
scroll to position [0, 0]
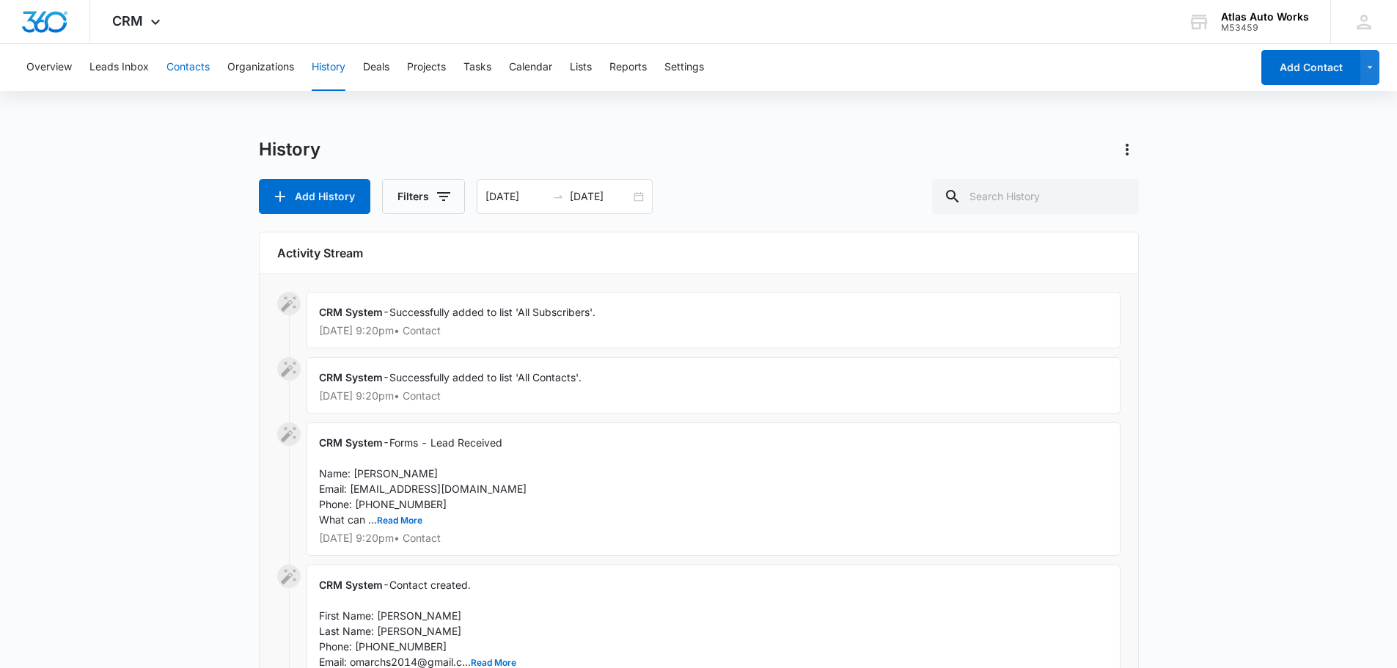
click at [177, 67] on button "Contacts" at bounding box center [187, 67] width 43 height 47
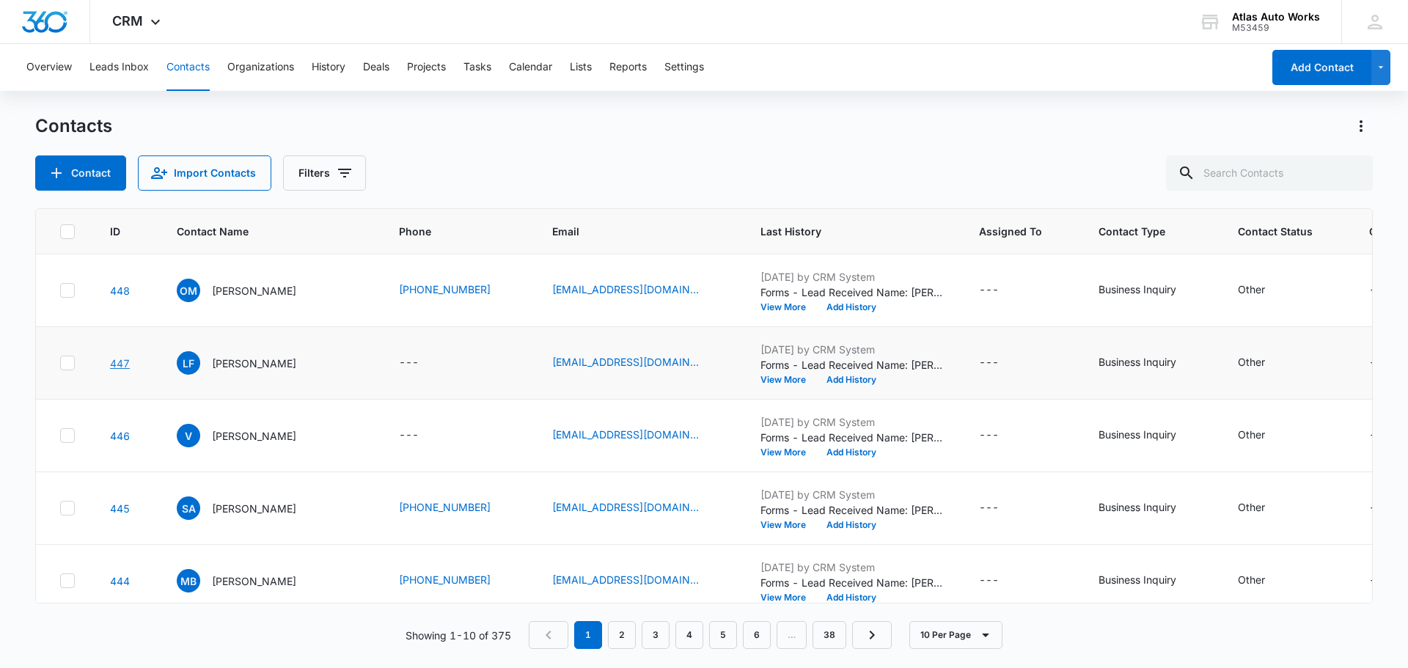
click at [118, 365] on link "447" at bounding box center [120, 363] width 20 height 12
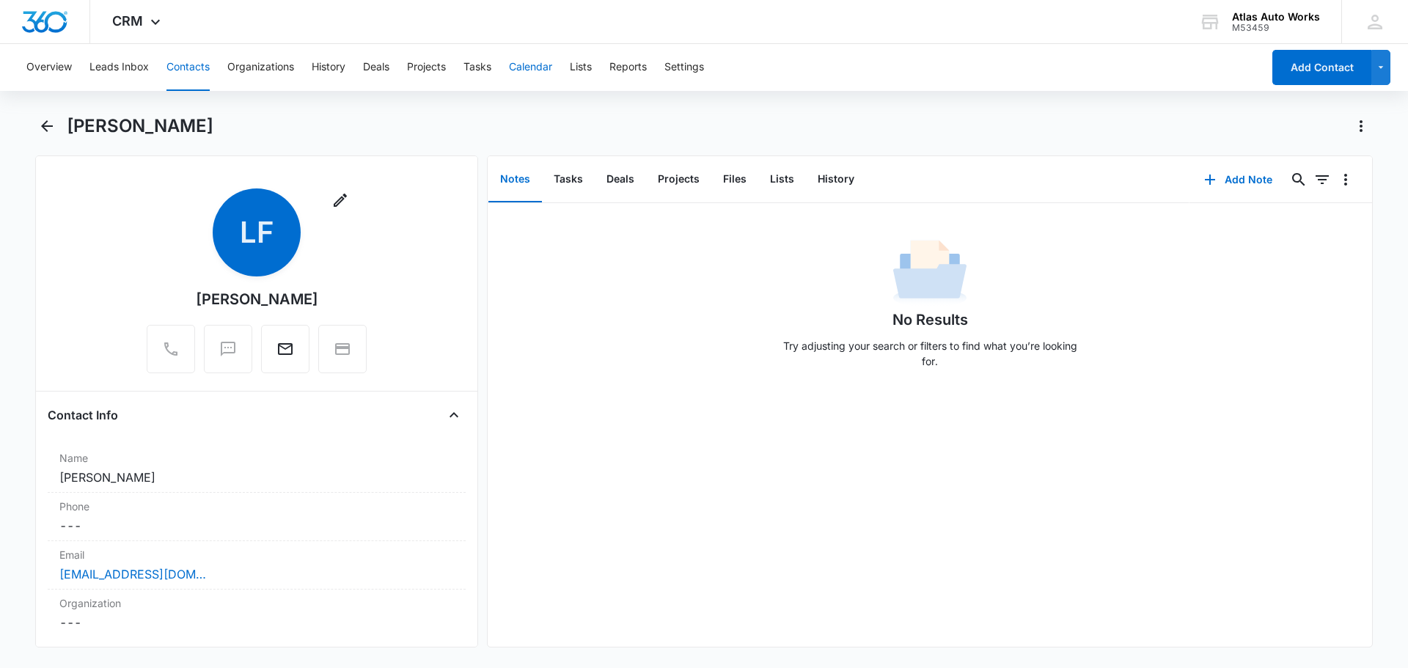
click at [535, 68] on button "Calendar" at bounding box center [530, 67] width 43 height 47
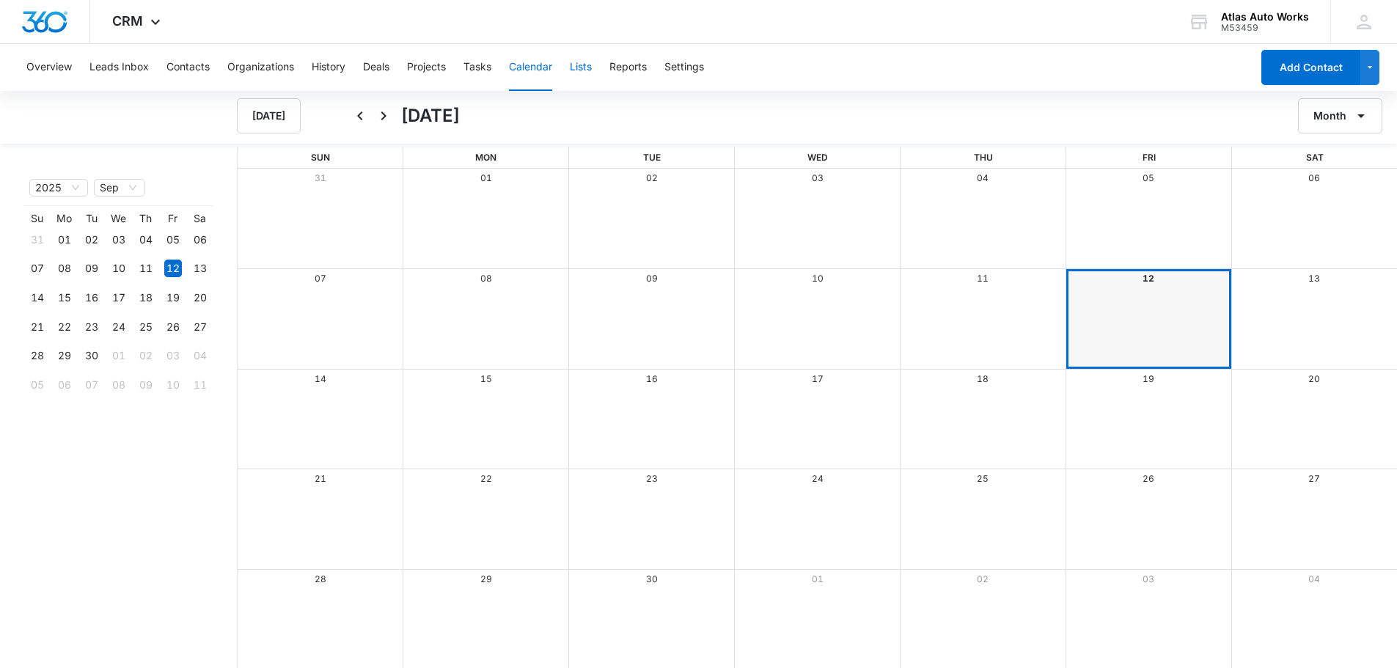
click at [588, 70] on button "Lists" at bounding box center [581, 67] width 22 height 47
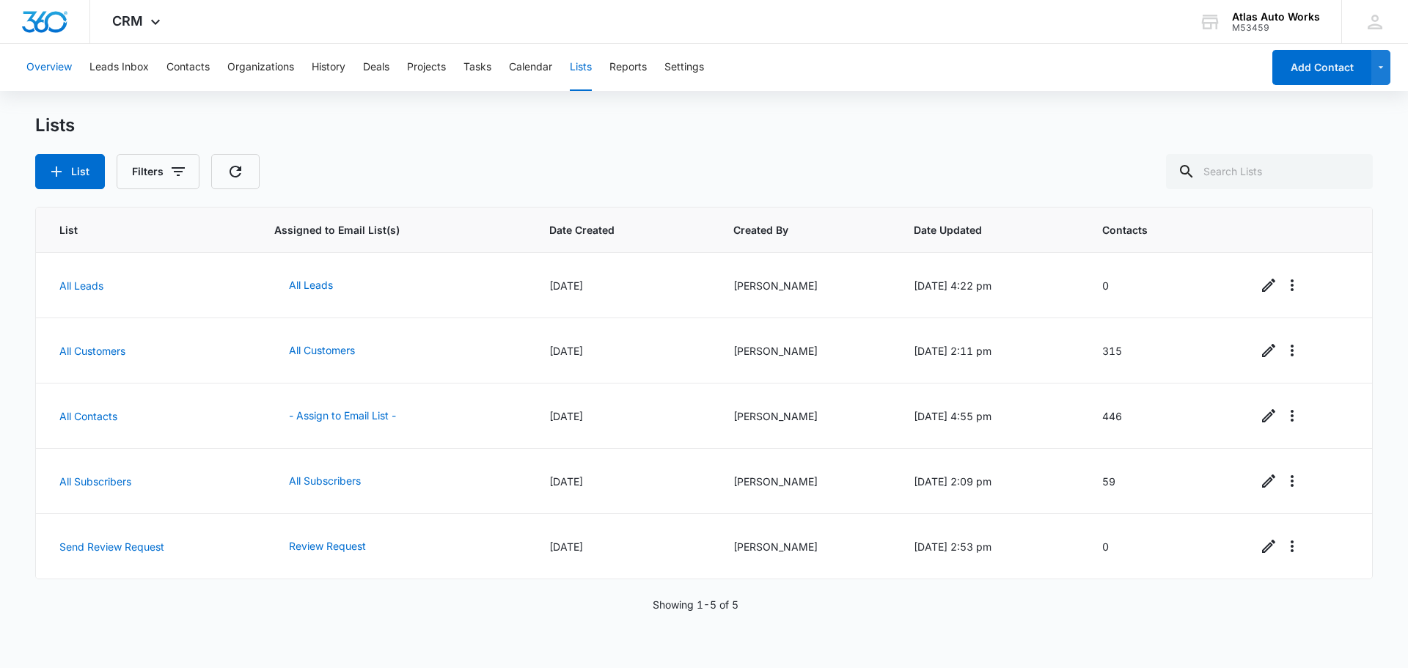
click at [38, 67] on button "Overview" at bounding box center [48, 67] width 45 height 47
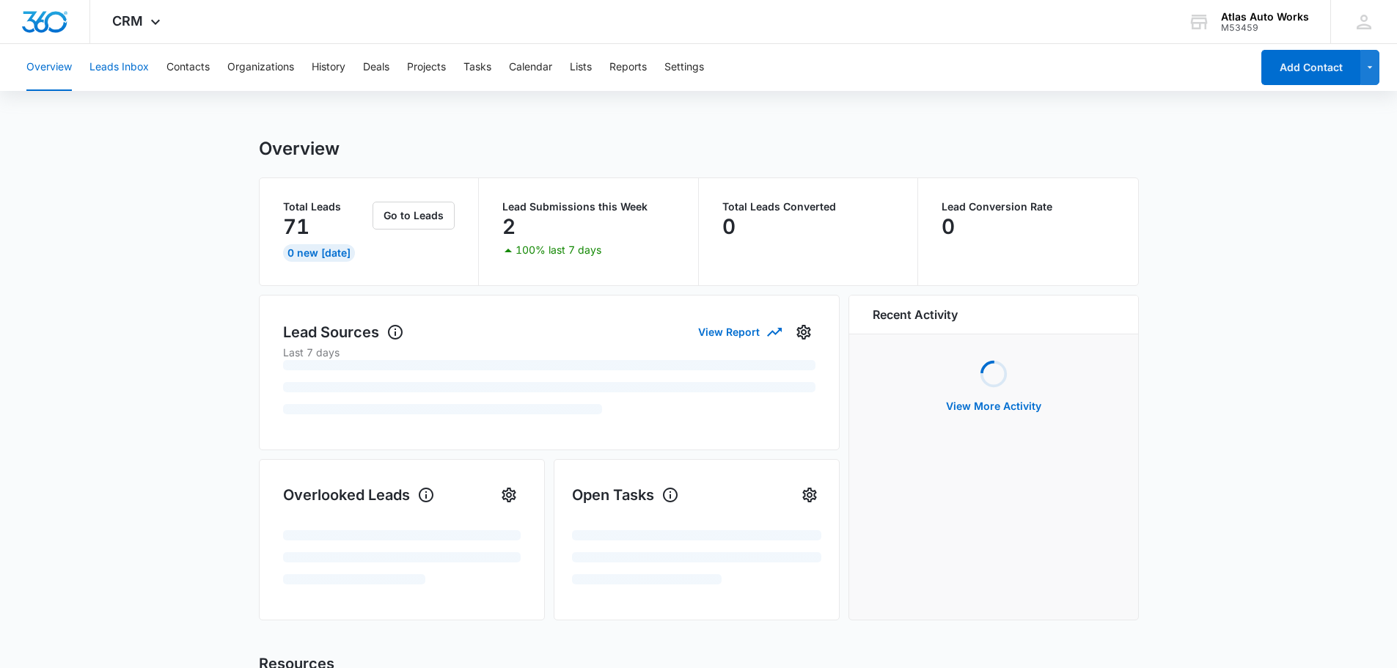
click at [133, 65] on button "Leads Inbox" at bounding box center [118, 67] width 59 height 47
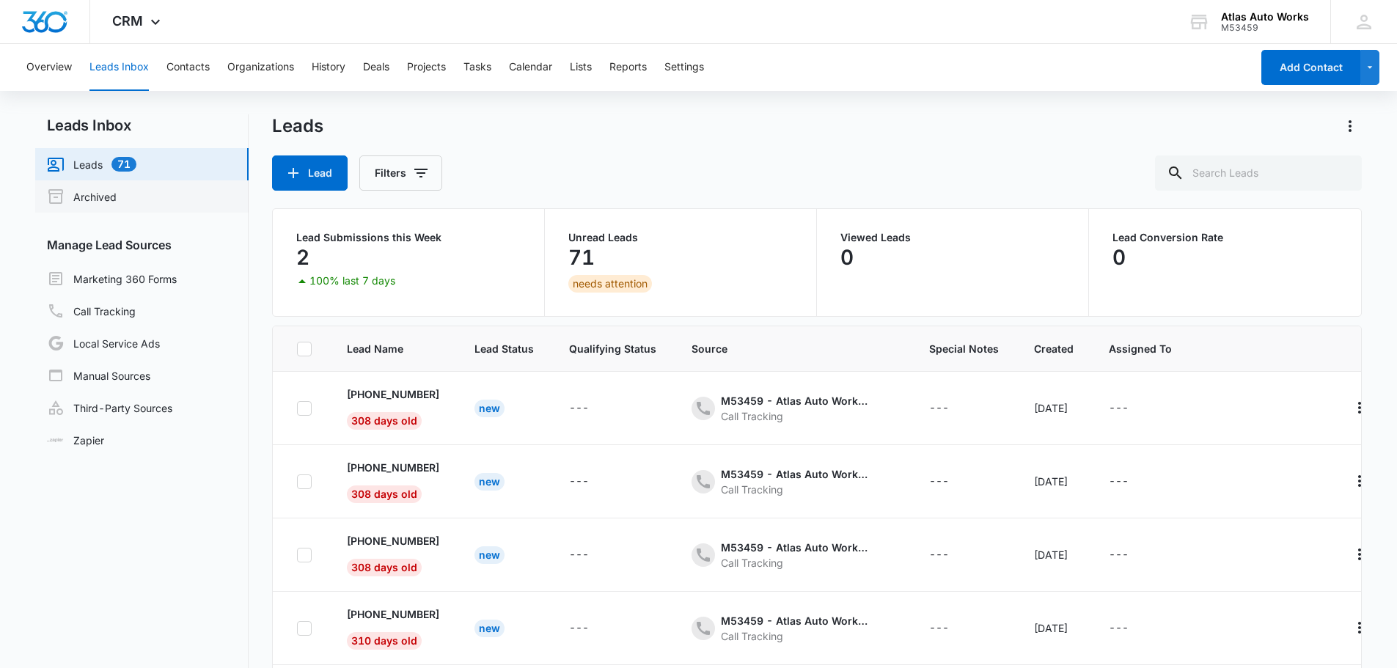
click at [89, 197] on link "Archived" at bounding box center [82, 197] width 70 height 18
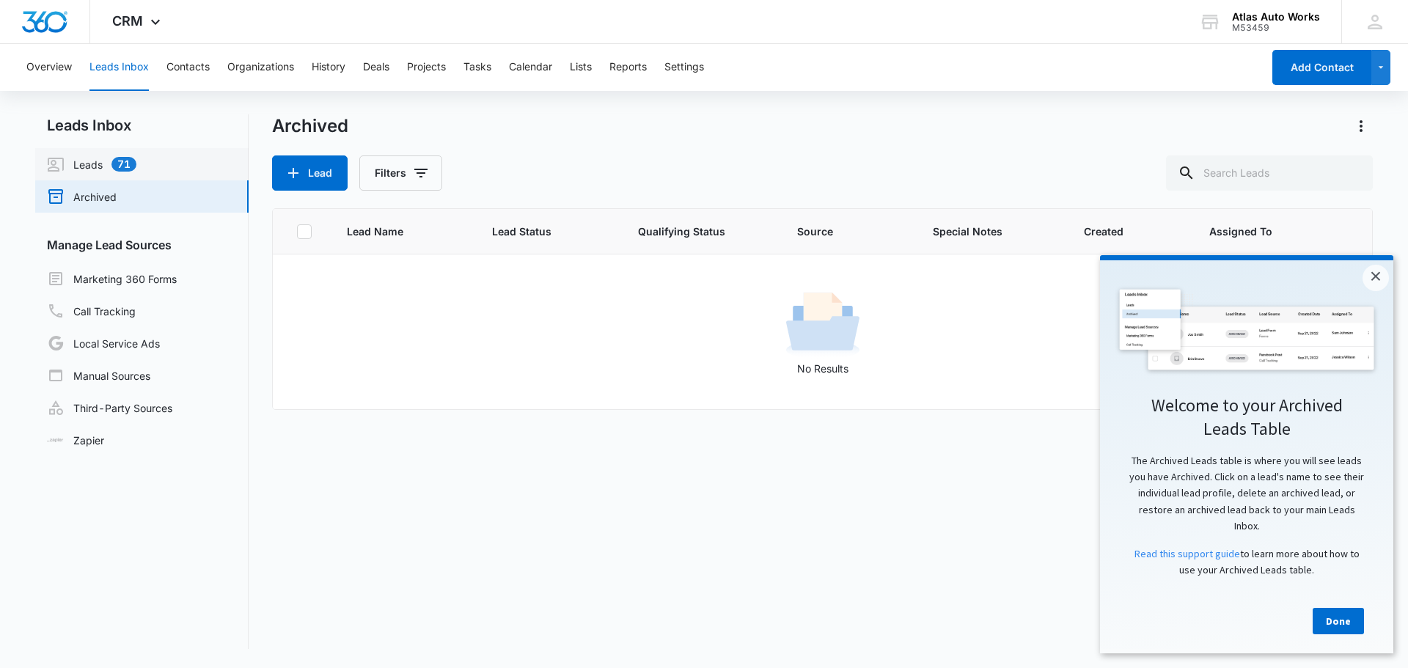
click at [95, 164] on link "Leads 71" at bounding box center [91, 164] width 89 height 18
